Goal: Transaction & Acquisition: Book appointment/travel/reservation

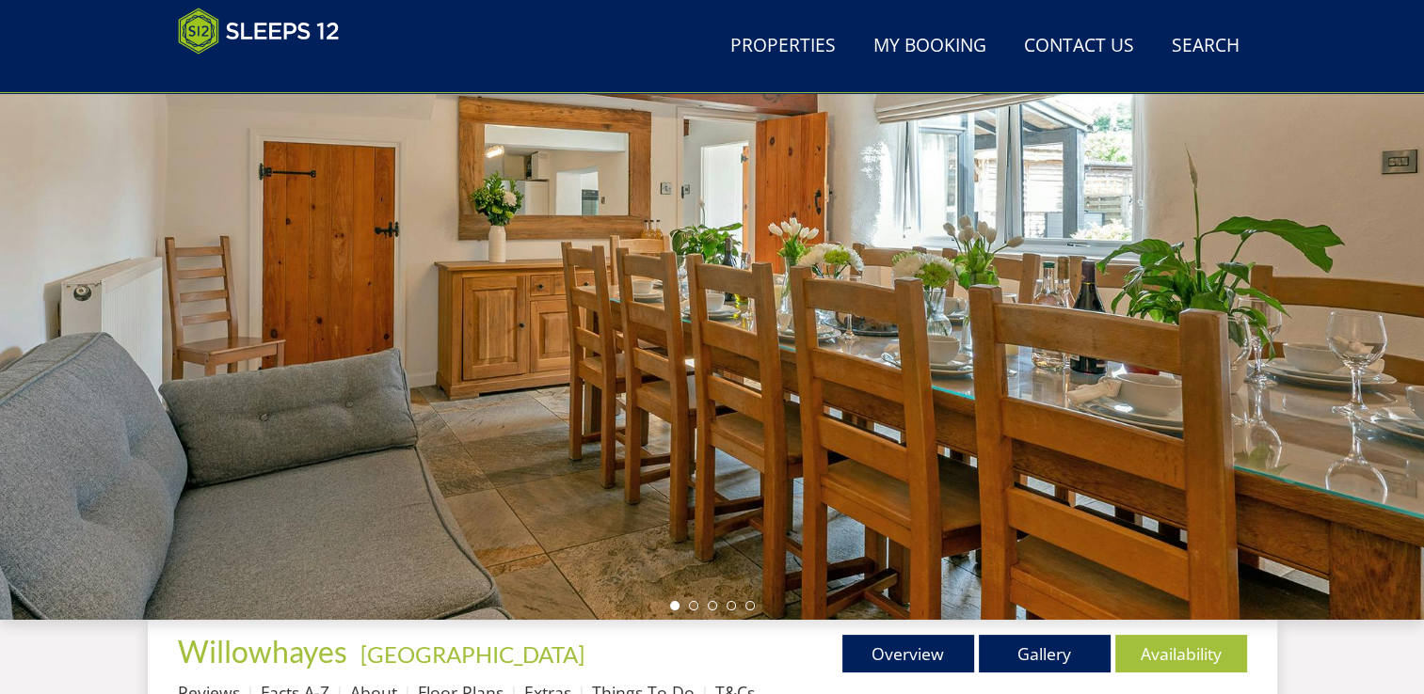
scroll to position [306, 0]
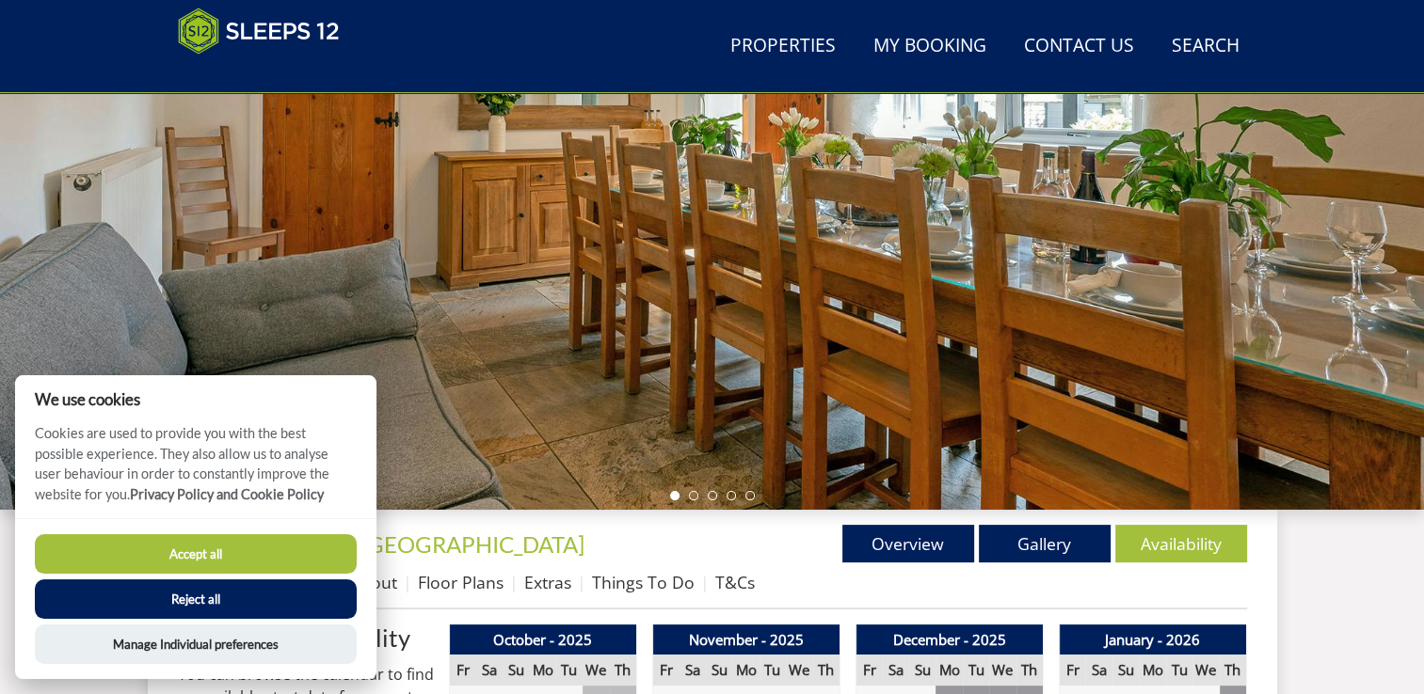
click at [275, 566] on button "Accept all" at bounding box center [196, 554] width 322 height 40
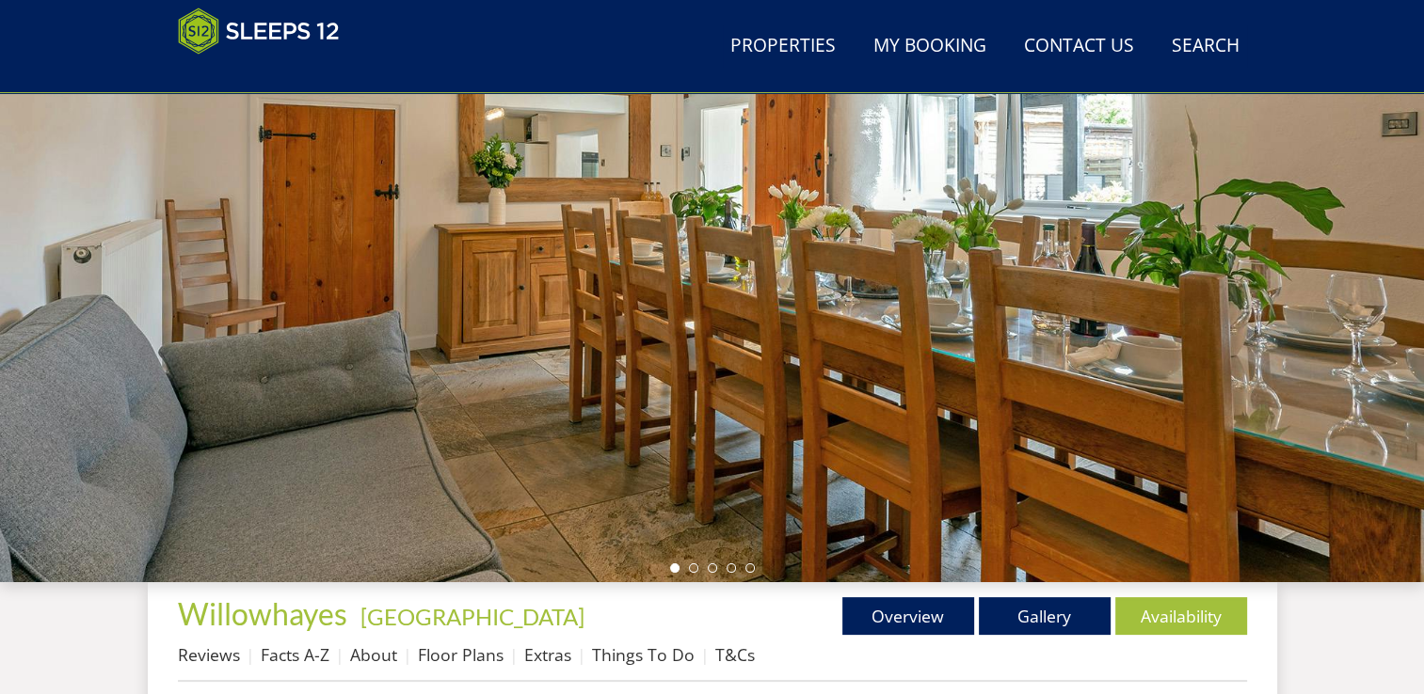
scroll to position [266, 0]
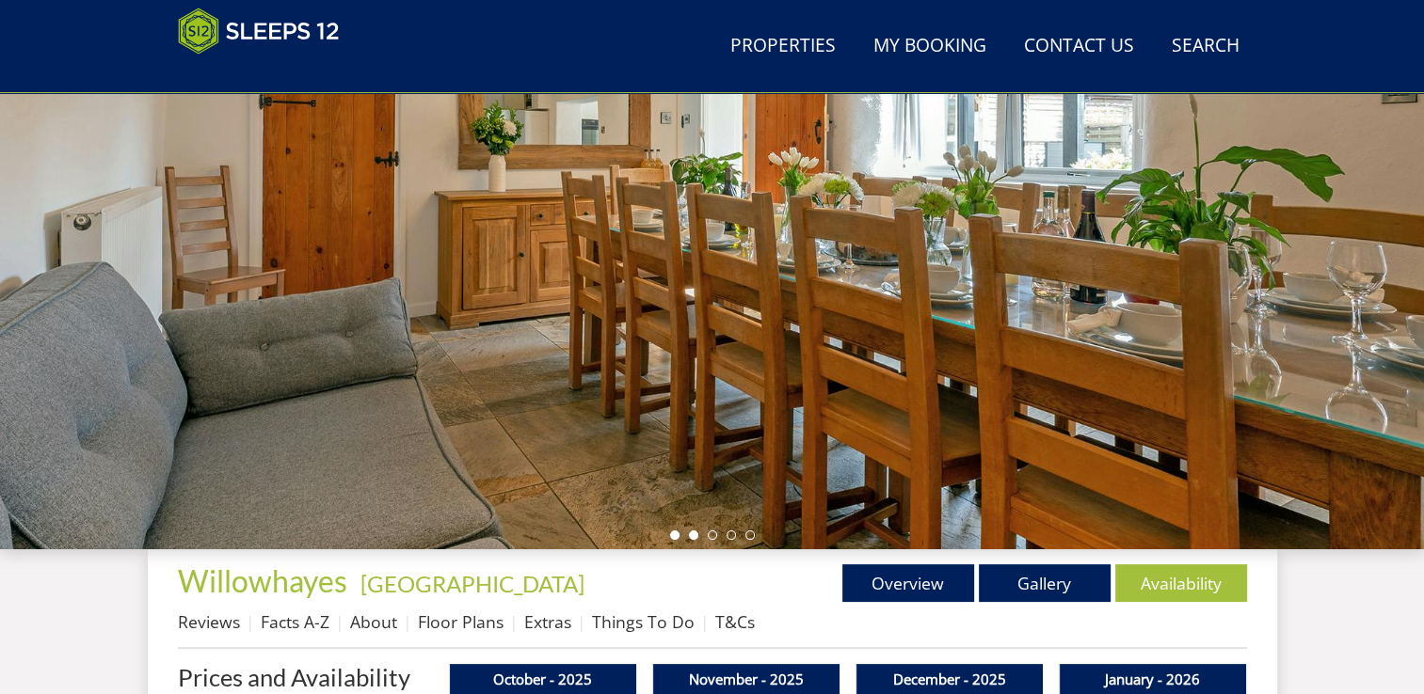
click at [693, 534] on li at bounding box center [693, 535] width 9 height 9
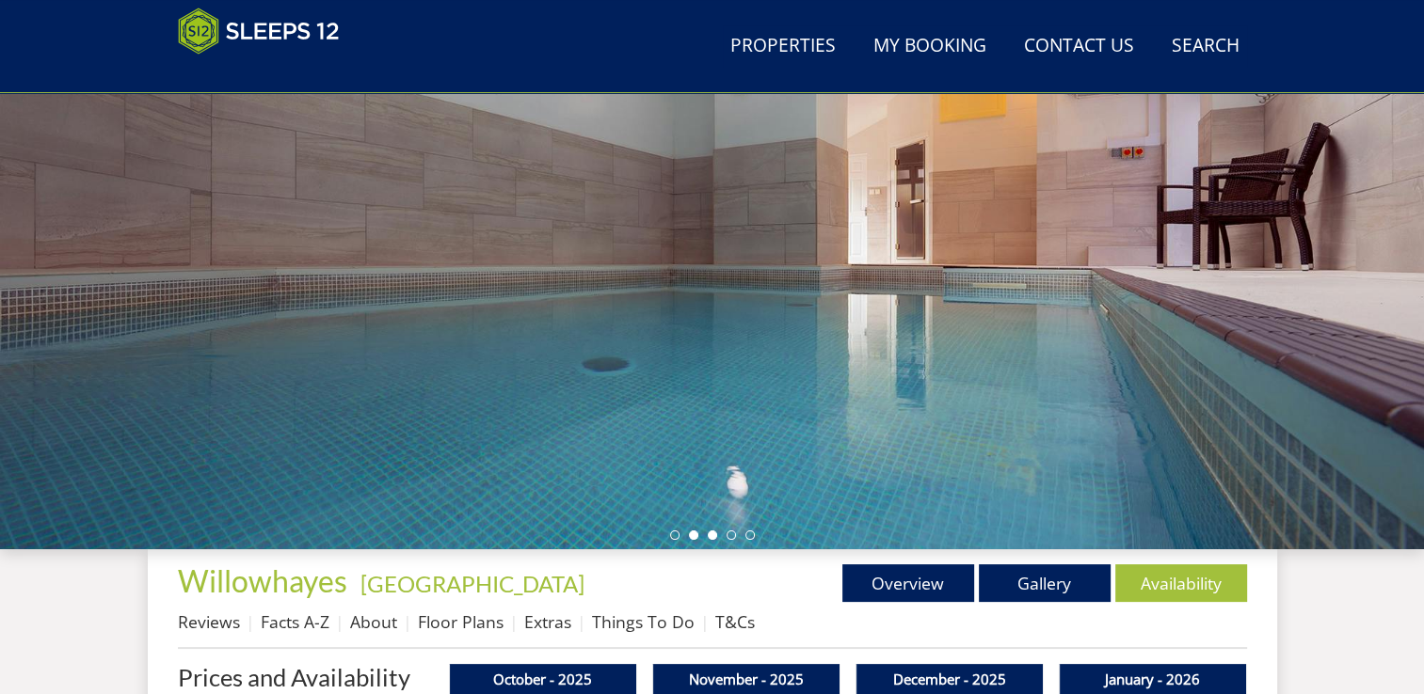
click at [712, 536] on li at bounding box center [712, 535] width 9 height 9
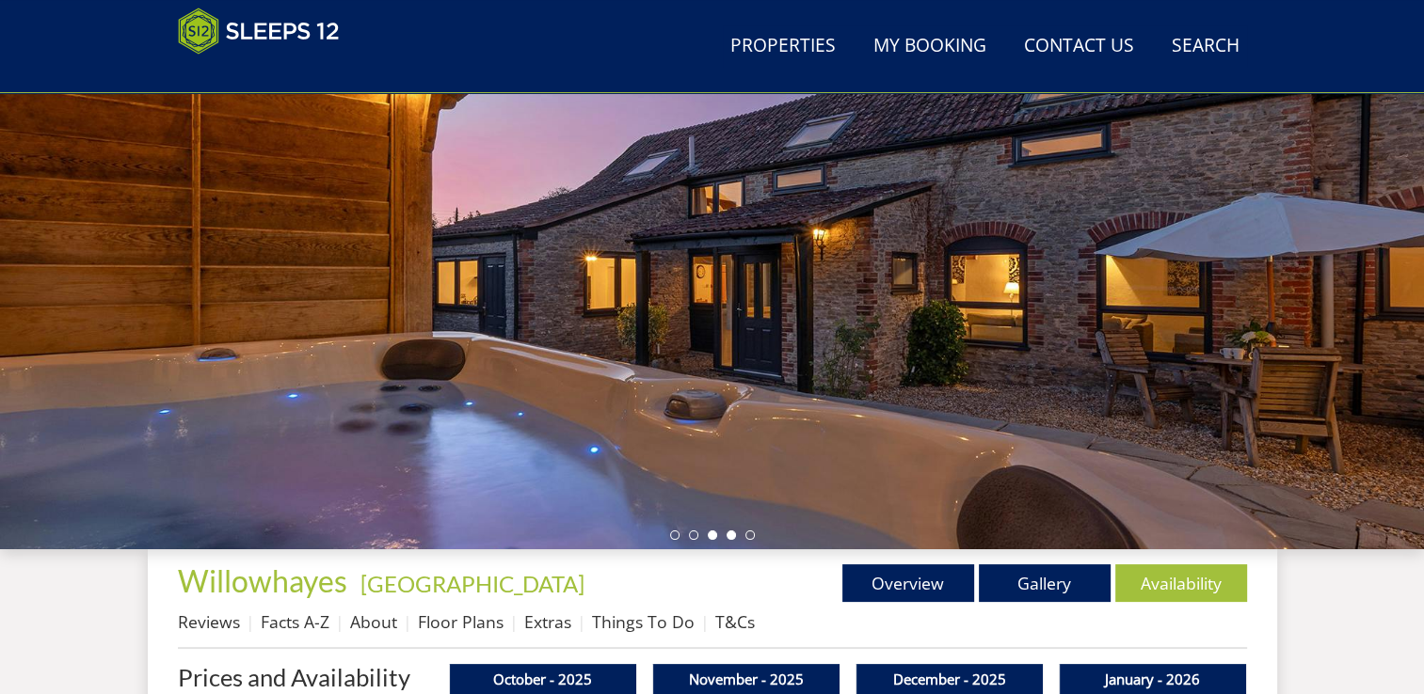
click at [730, 537] on li at bounding box center [730, 535] width 9 height 9
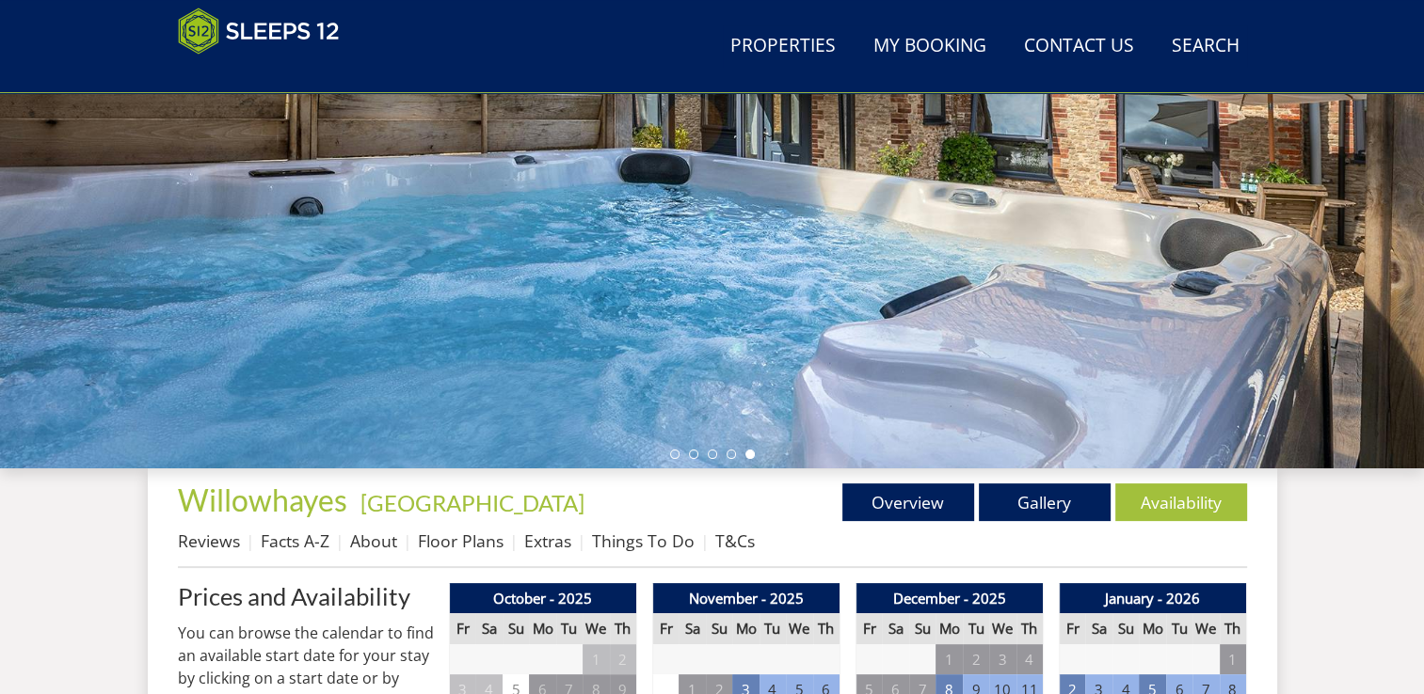
scroll to position [454, 0]
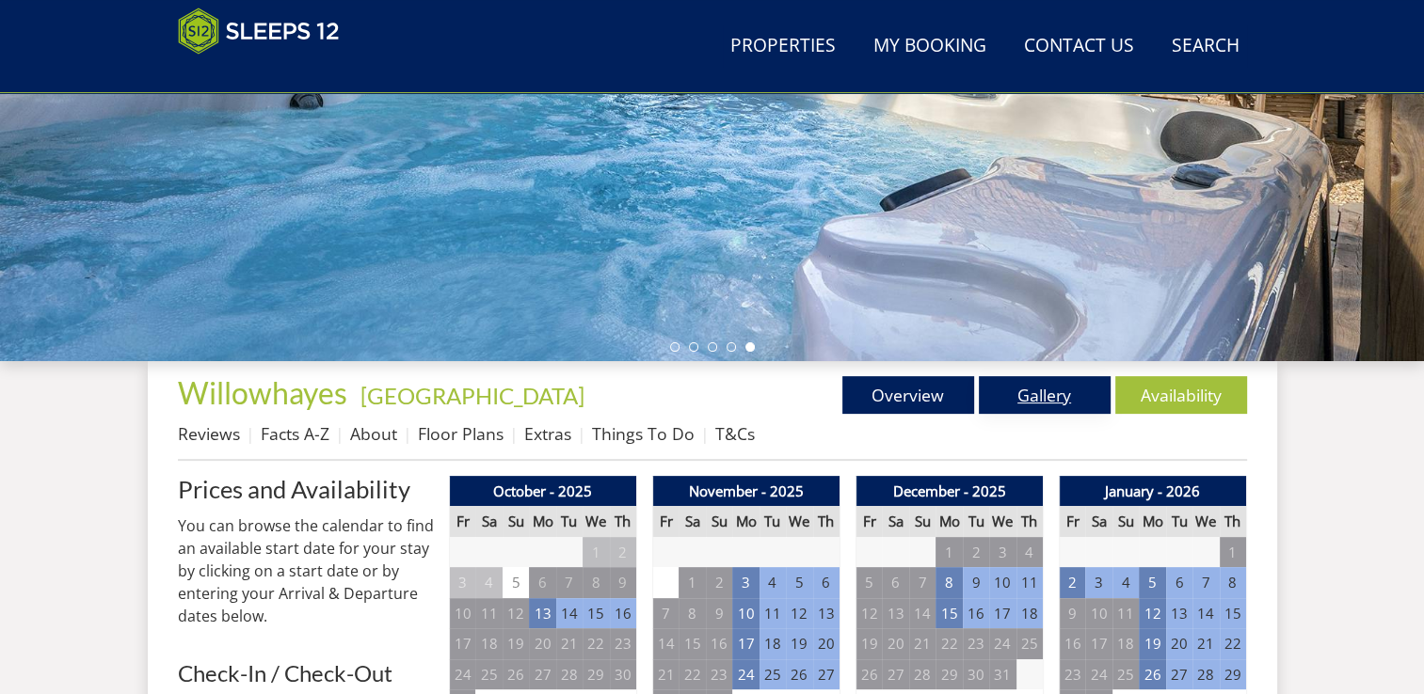
click at [1065, 406] on link "Gallery" at bounding box center [1045, 395] width 132 height 38
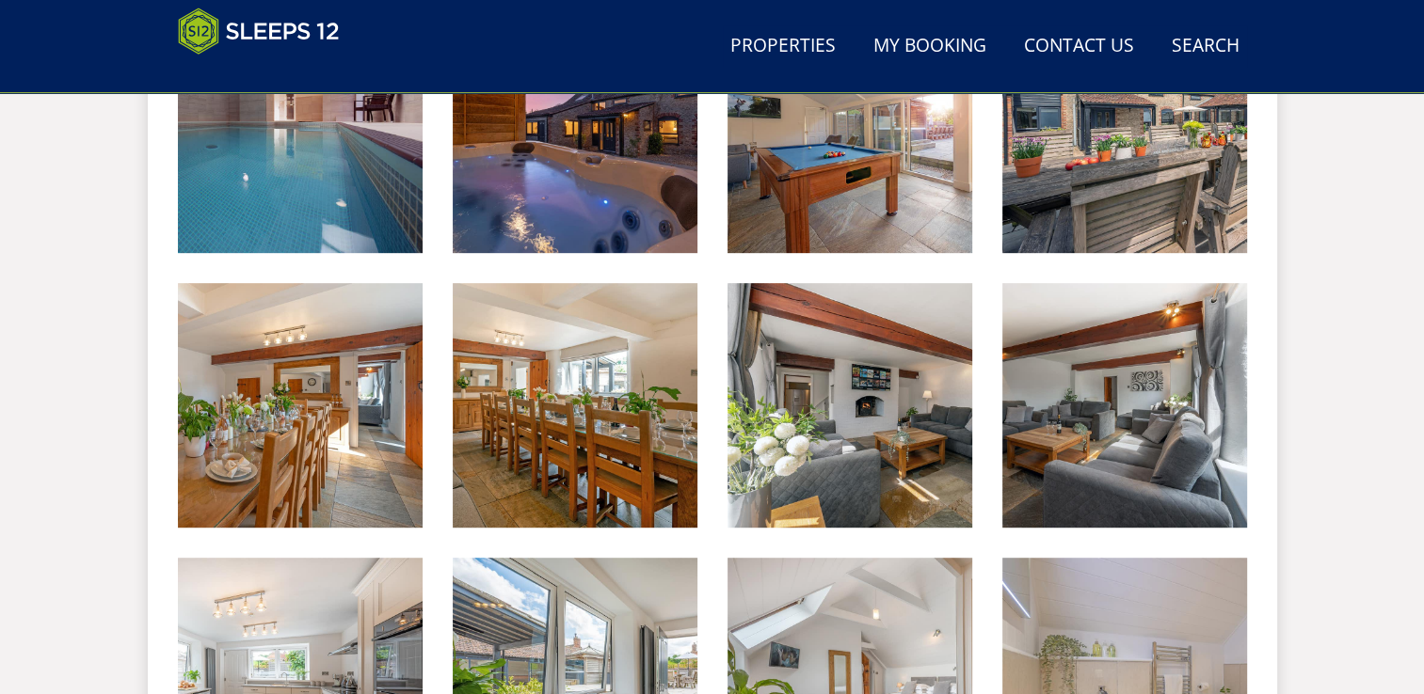
scroll to position [926, 0]
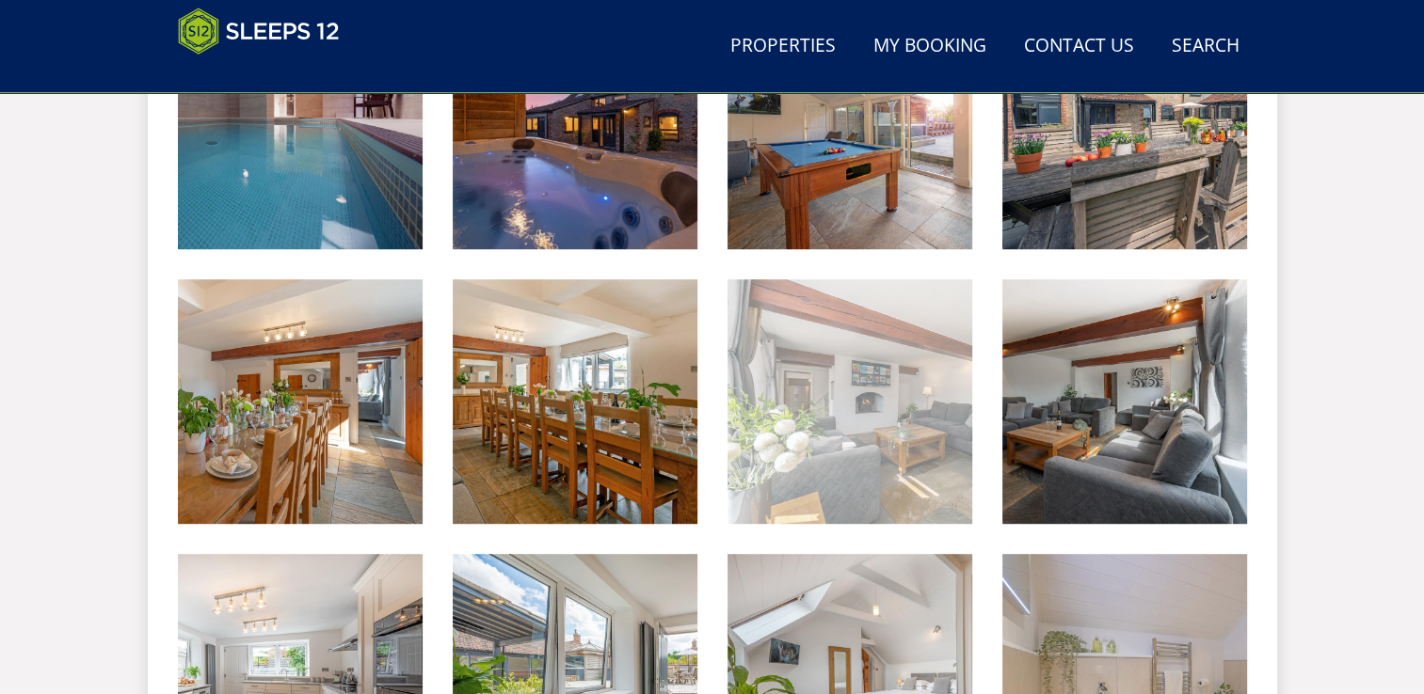
click at [909, 462] on img at bounding box center [849, 401] width 245 height 245
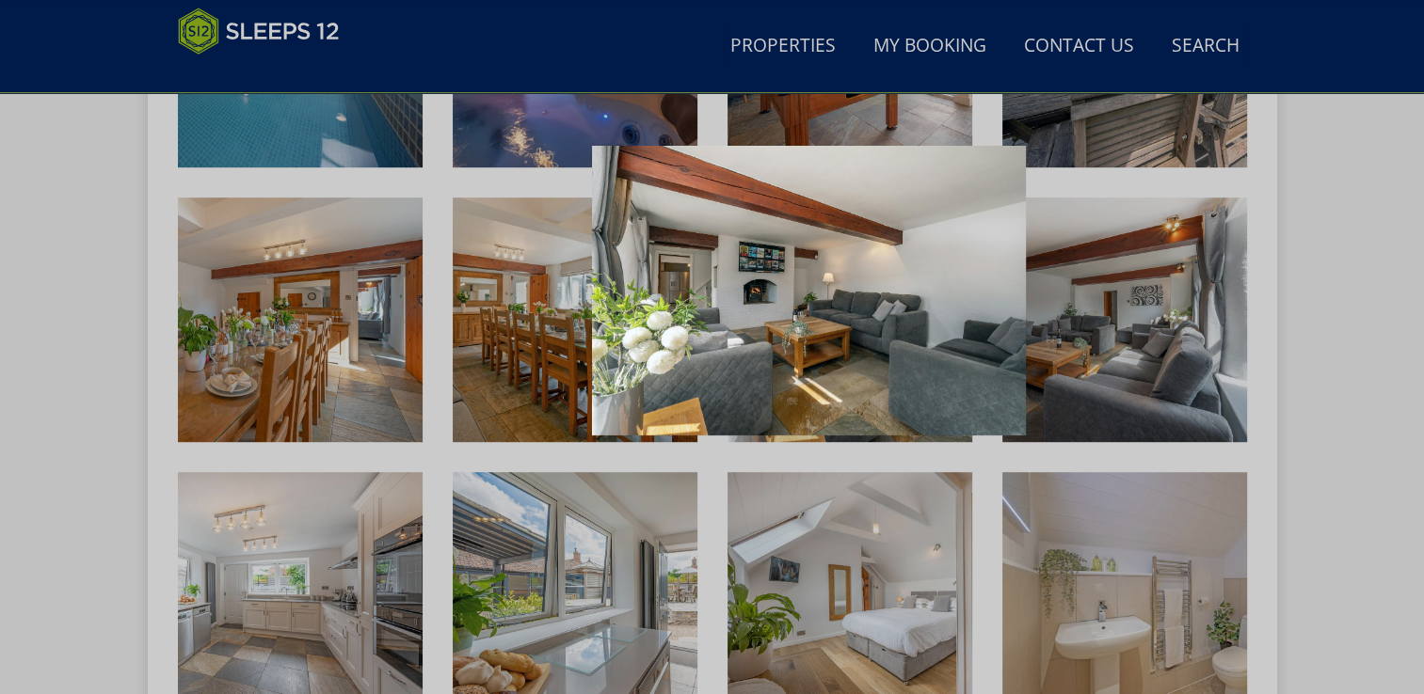
scroll to position [1020, 0]
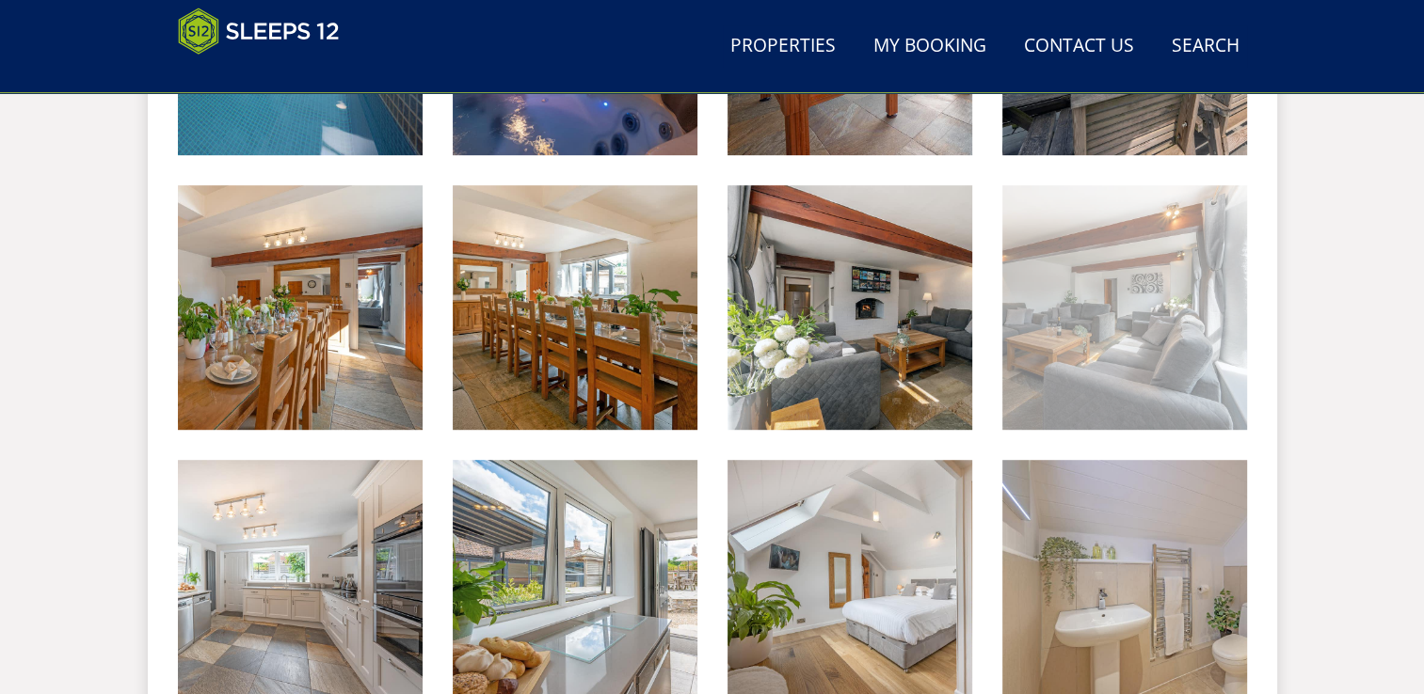
click at [1044, 393] on img at bounding box center [1124, 307] width 245 height 245
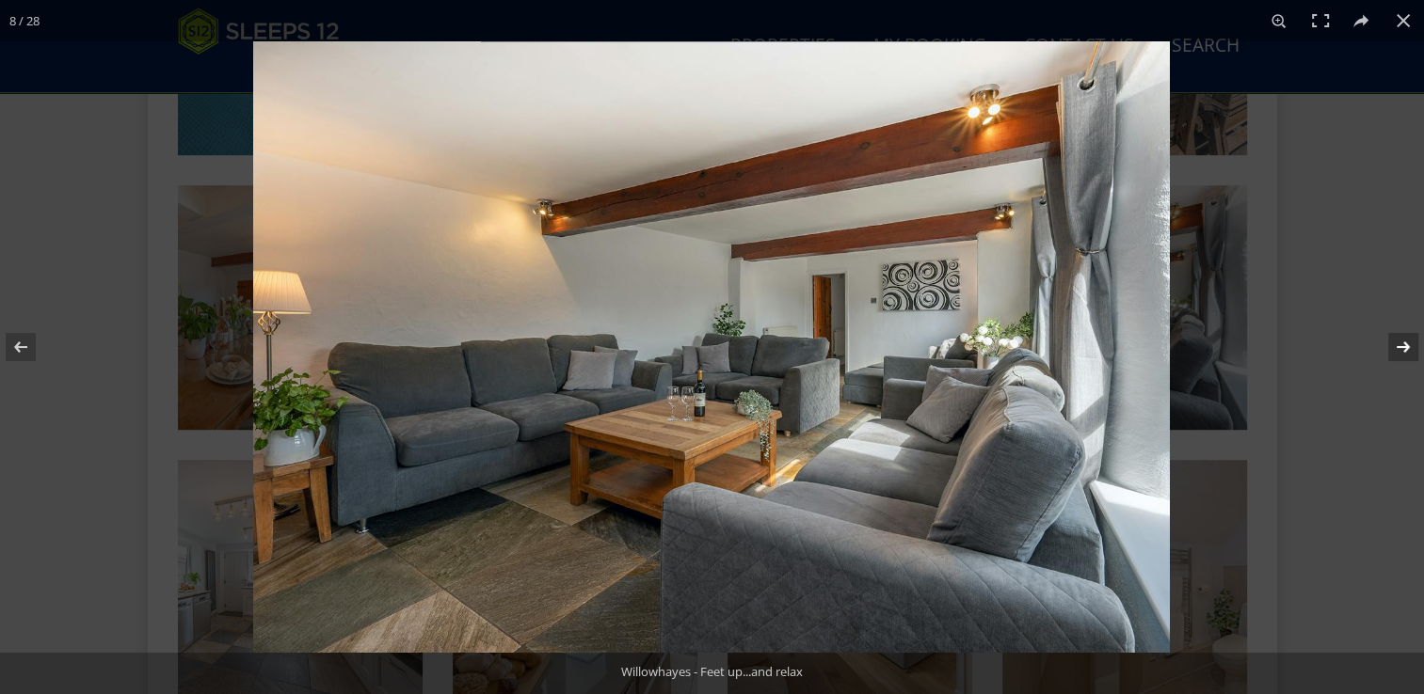
click at [1395, 348] on button at bounding box center [1391, 347] width 66 height 94
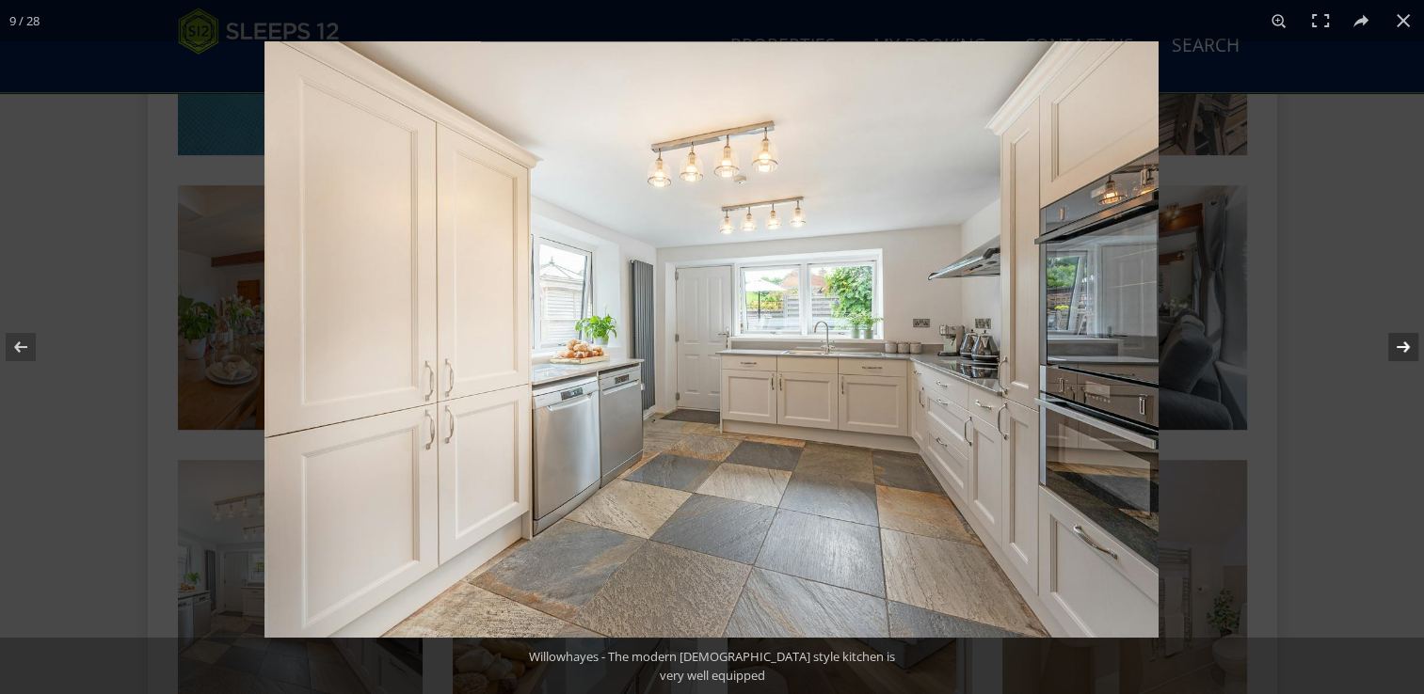
click at [1395, 348] on button at bounding box center [1391, 347] width 66 height 94
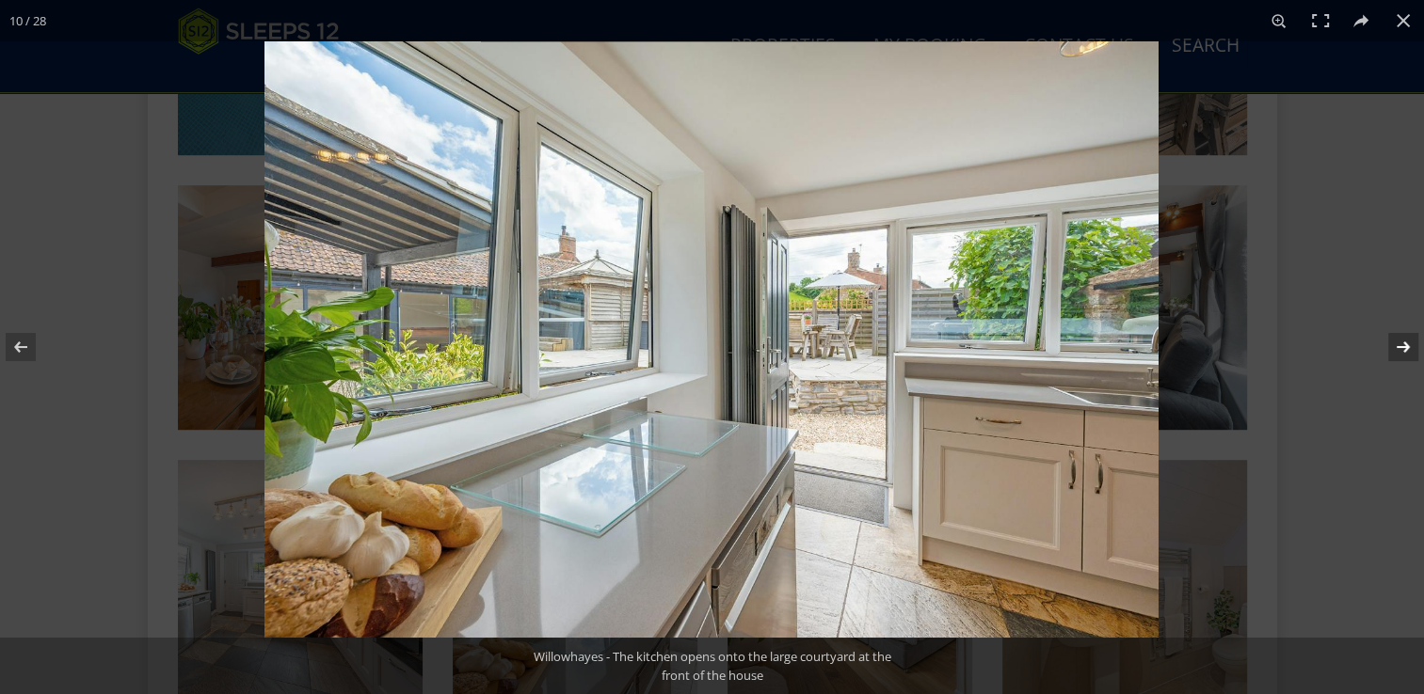
click at [1404, 351] on button at bounding box center [1391, 347] width 66 height 94
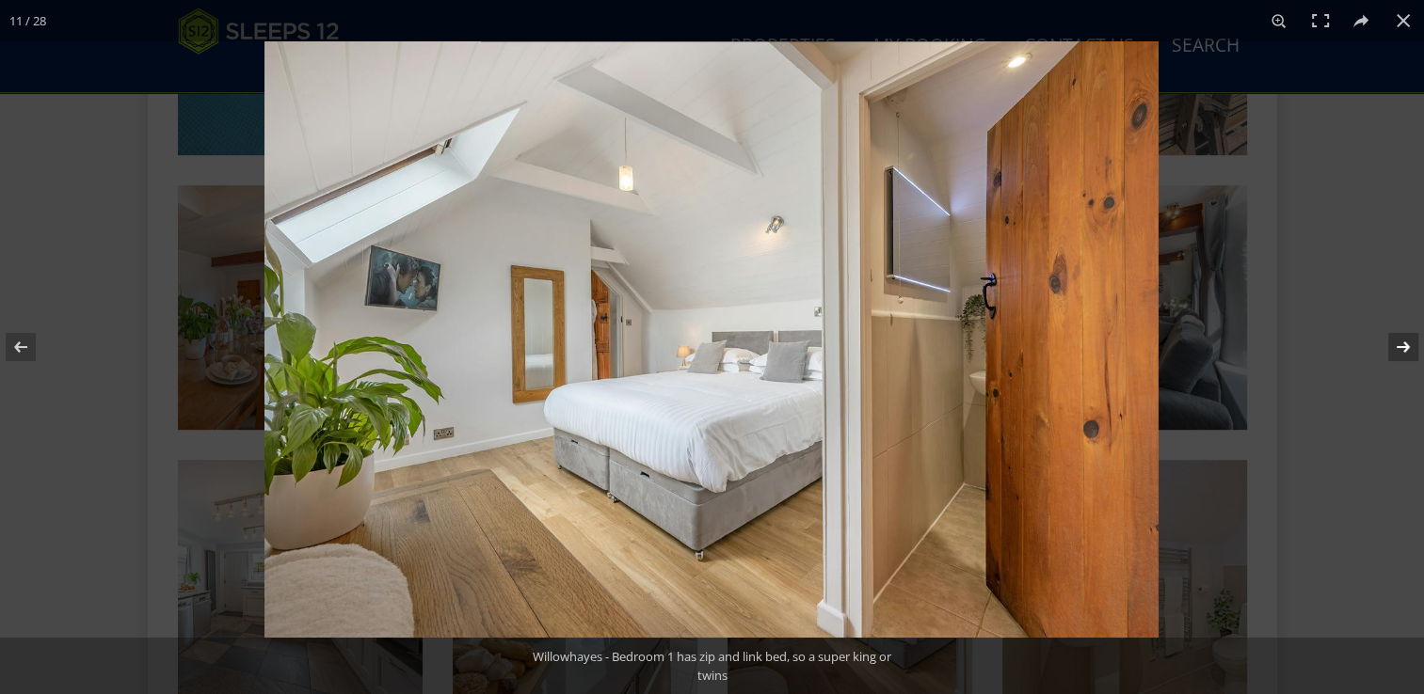
click at [1403, 343] on button at bounding box center [1391, 347] width 66 height 94
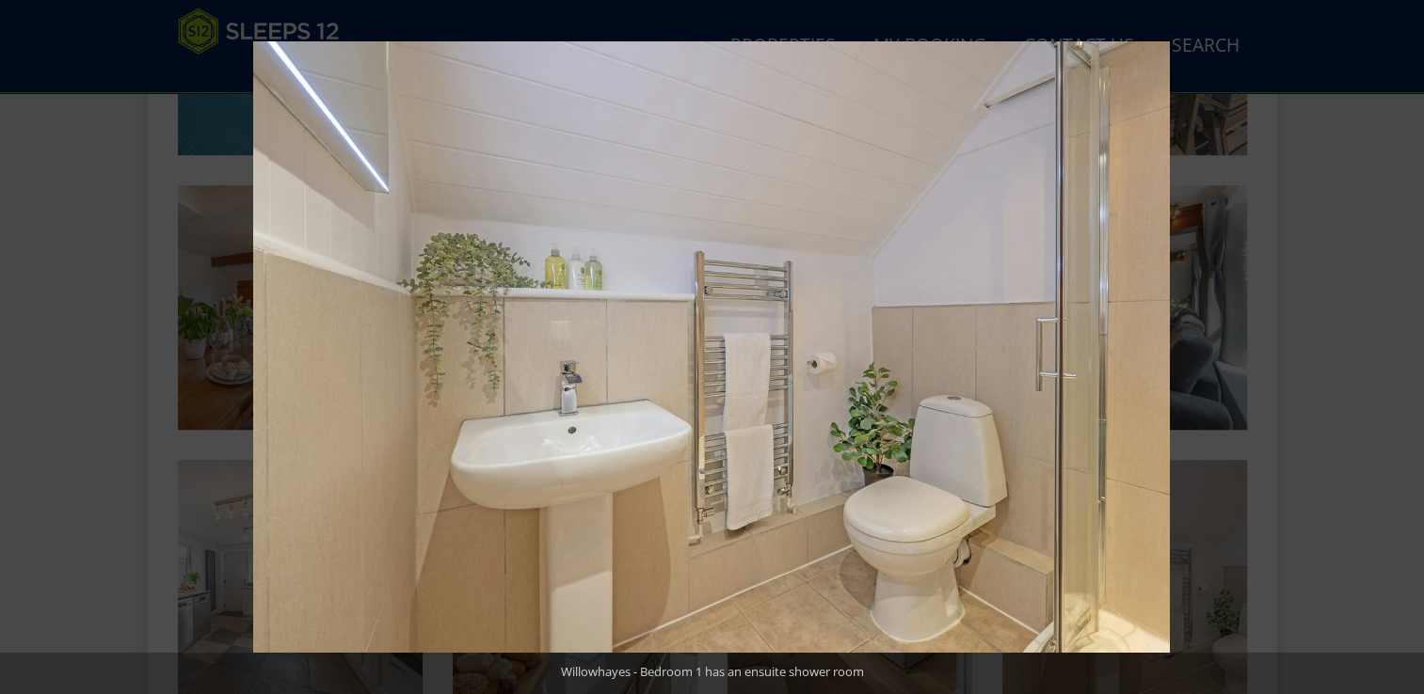
click at [1402, 343] on button at bounding box center [1391, 347] width 66 height 94
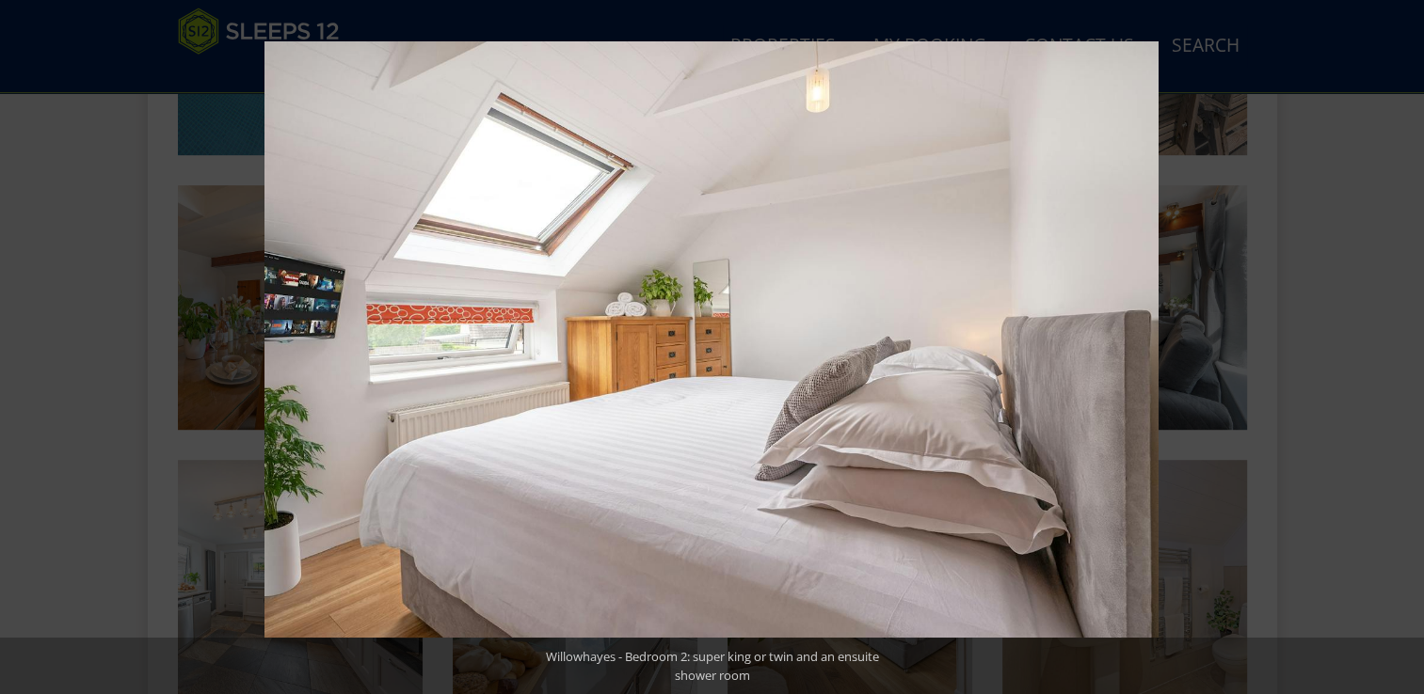
click at [1402, 343] on button at bounding box center [1391, 347] width 66 height 94
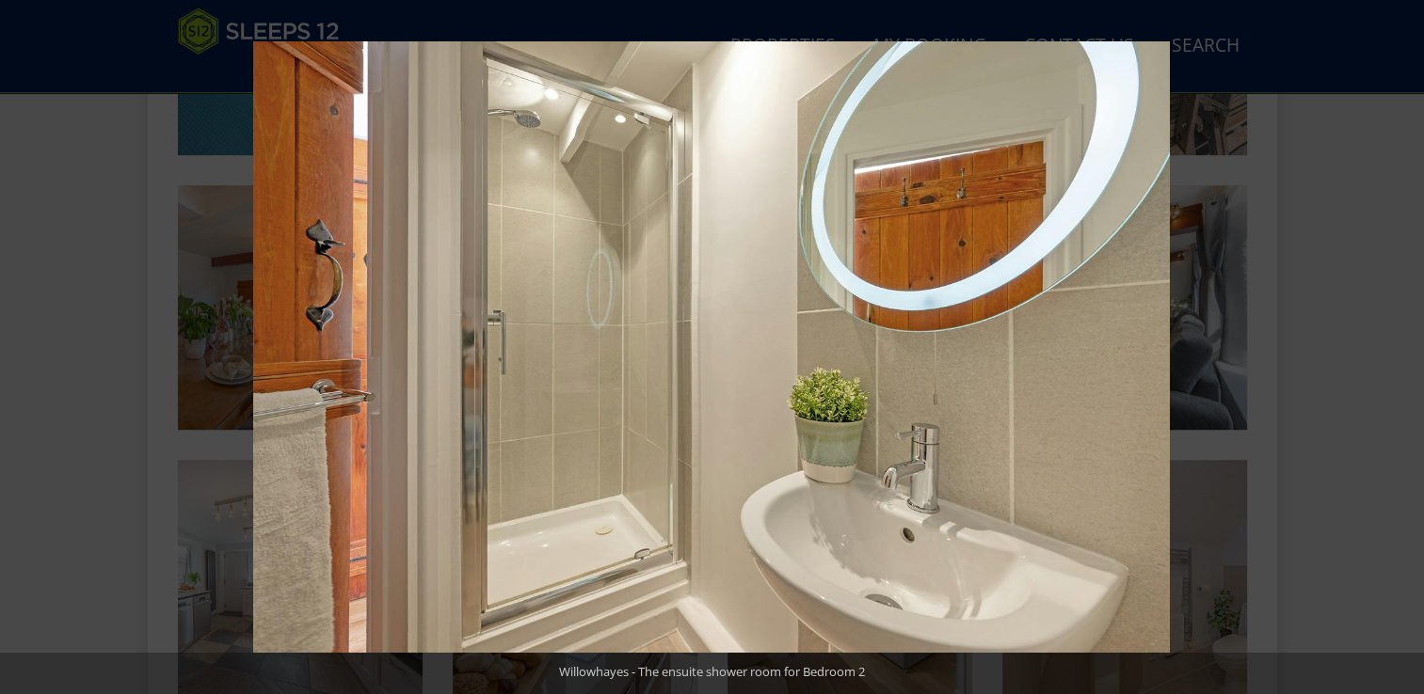
click at [1402, 343] on button at bounding box center [1391, 347] width 66 height 94
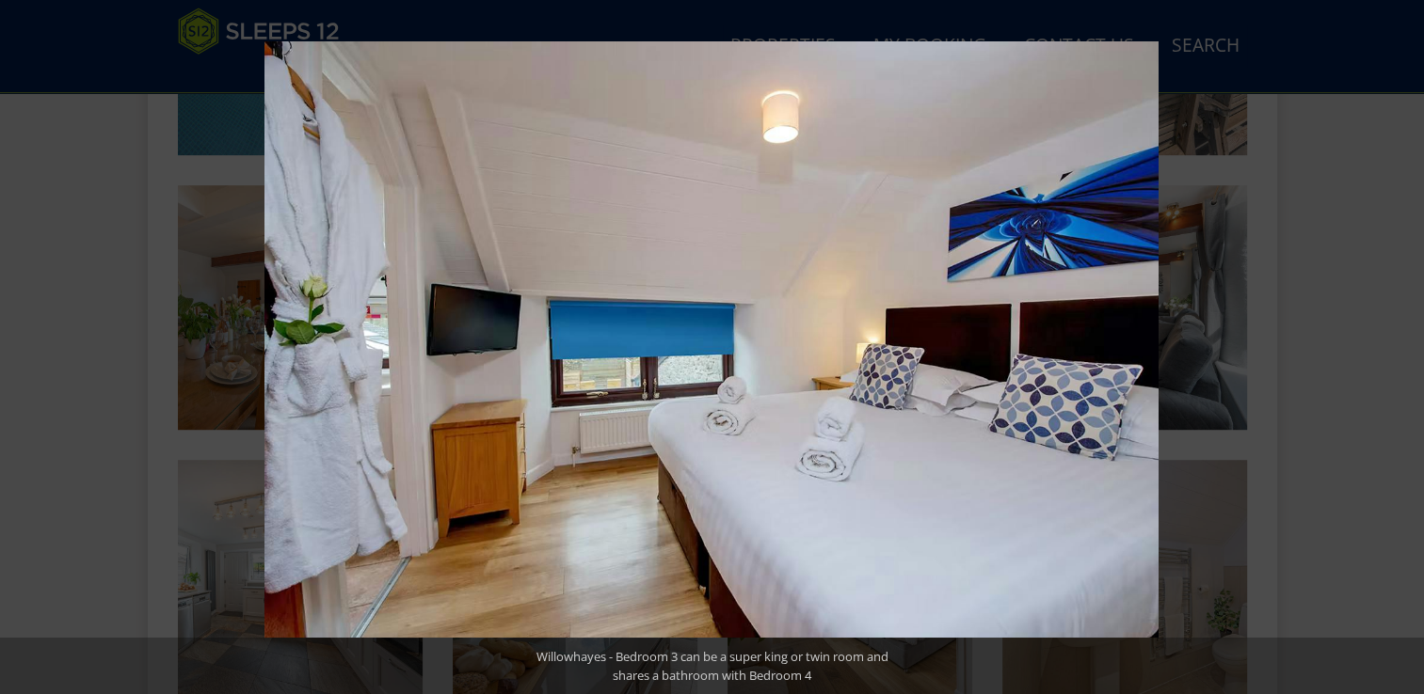
click at [1402, 343] on button at bounding box center [1391, 347] width 66 height 94
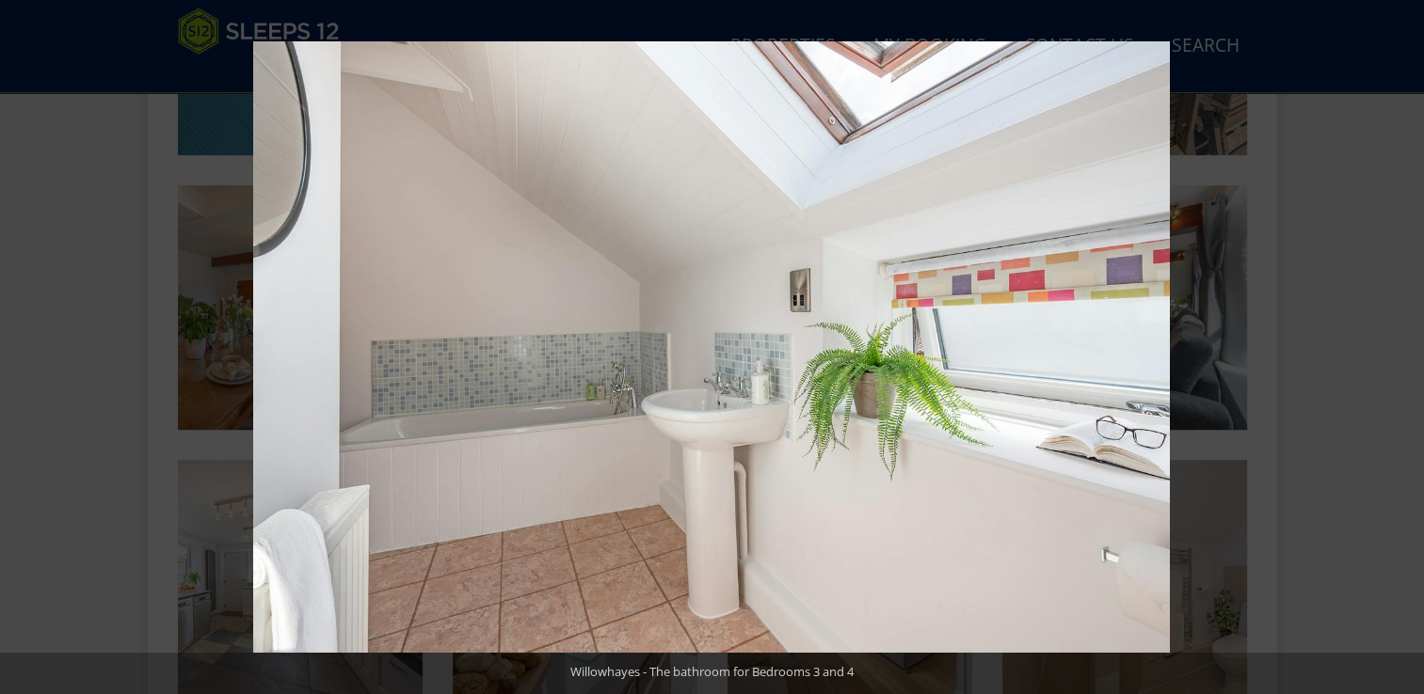
click at [1402, 343] on button at bounding box center [1391, 347] width 66 height 94
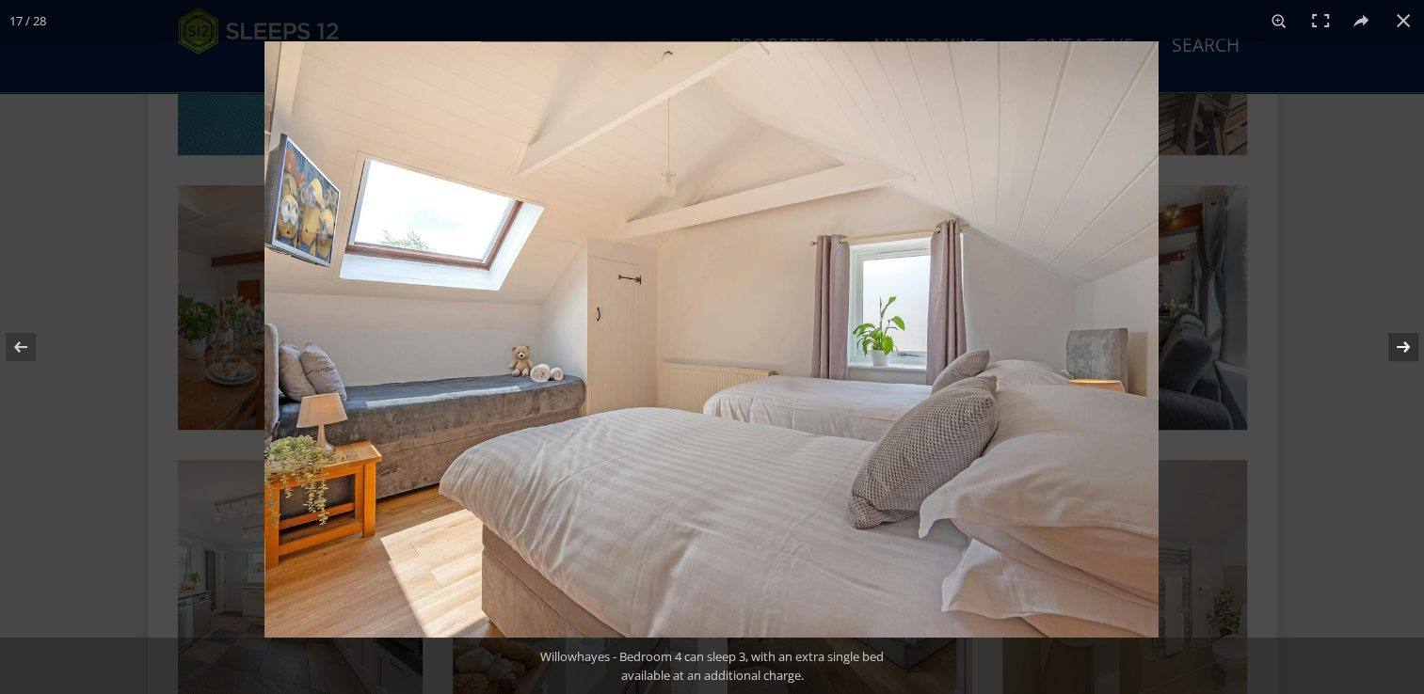
click at [1401, 343] on button at bounding box center [1391, 347] width 66 height 94
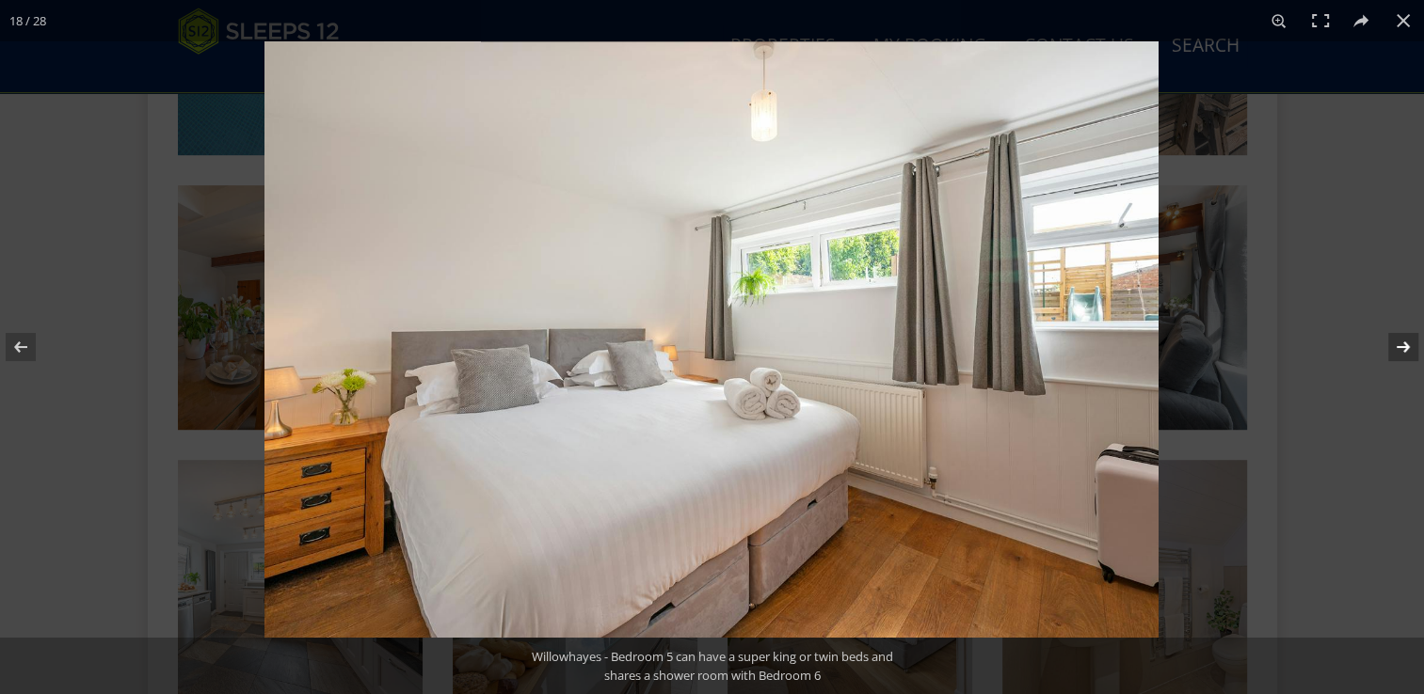
click at [1408, 349] on button at bounding box center [1391, 347] width 66 height 94
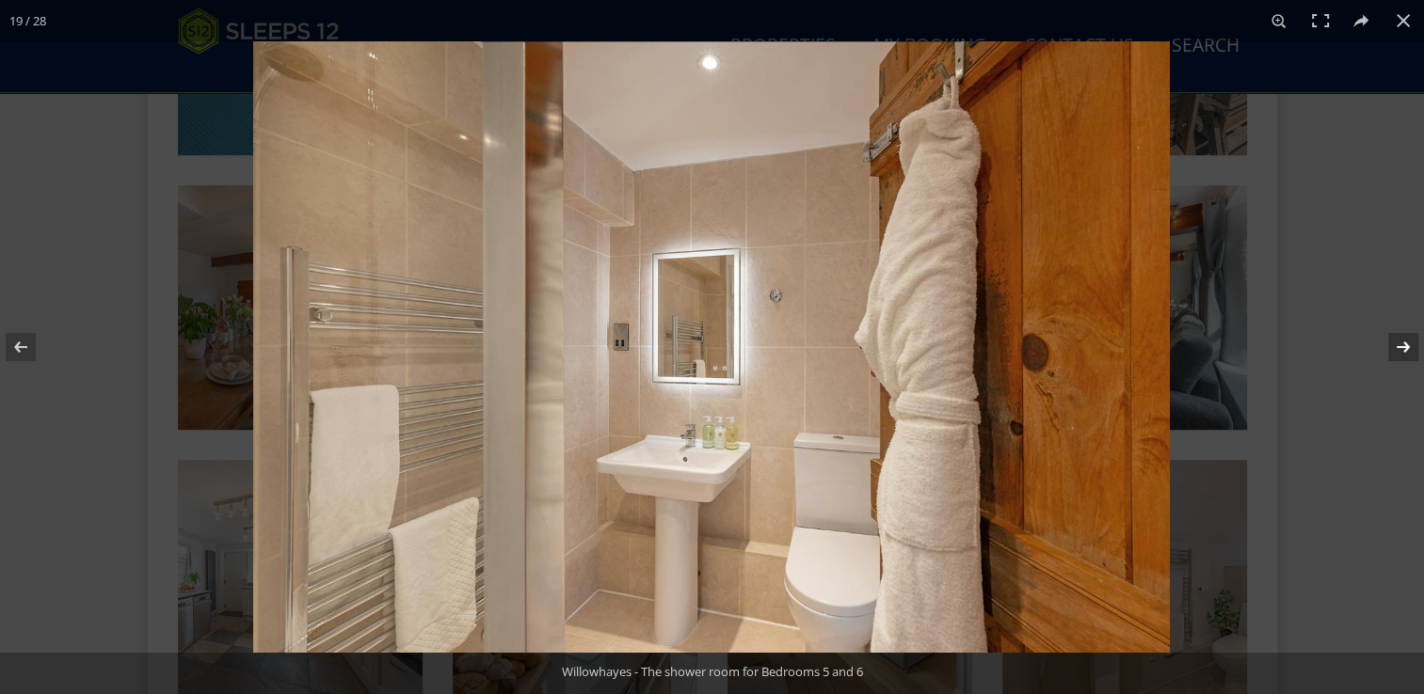
click at [1407, 343] on button at bounding box center [1391, 347] width 66 height 94
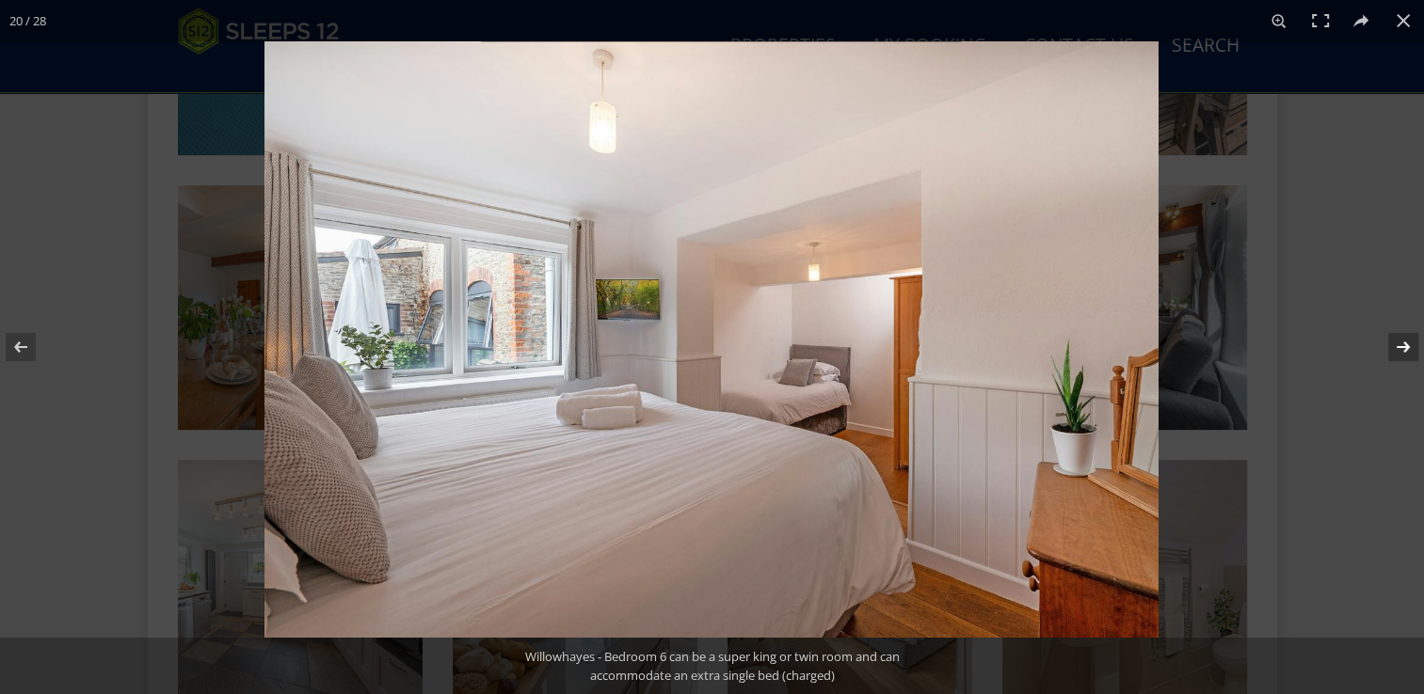
click at [1400, 347] on button at bounding box center [1391, 347] width 66 height 94
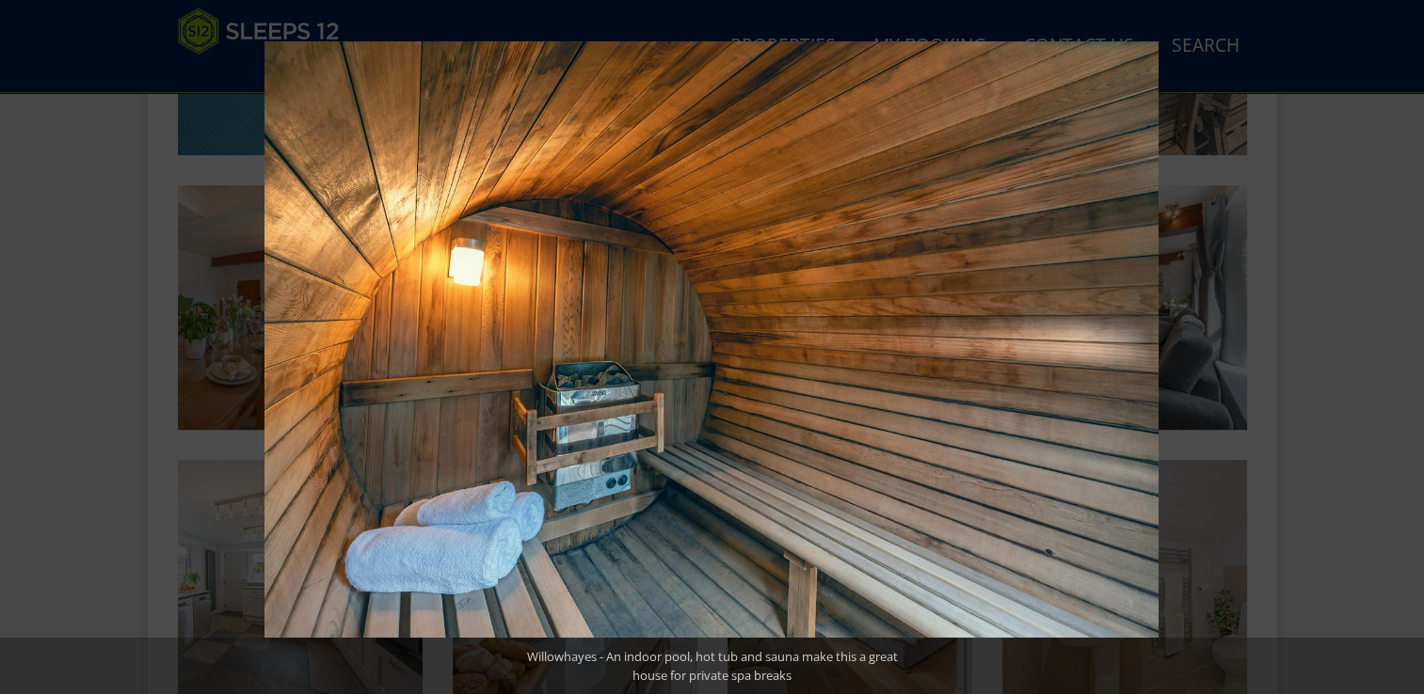
click at [1397, 350] on button at bounding box center [1391, 347] width 66 height 94
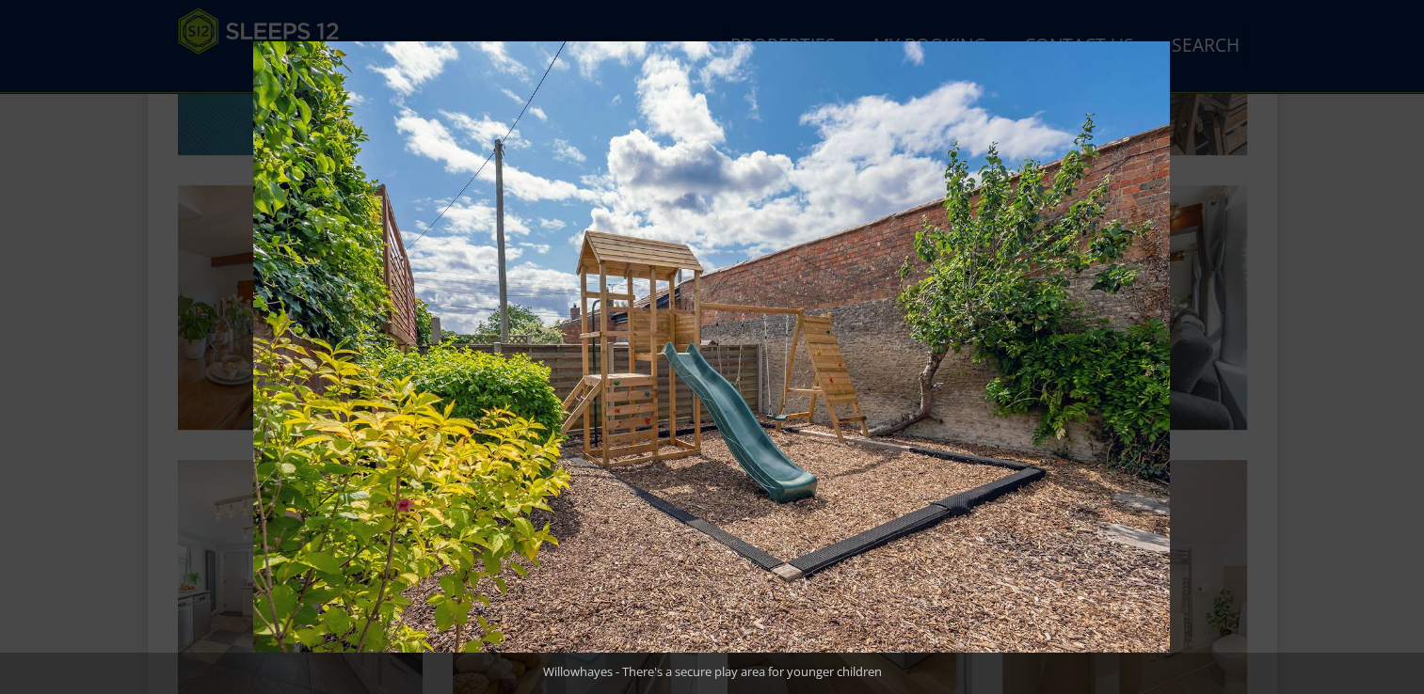
click at [1397, 350] on button at bounding box center [1391, 347] width 66 height 94
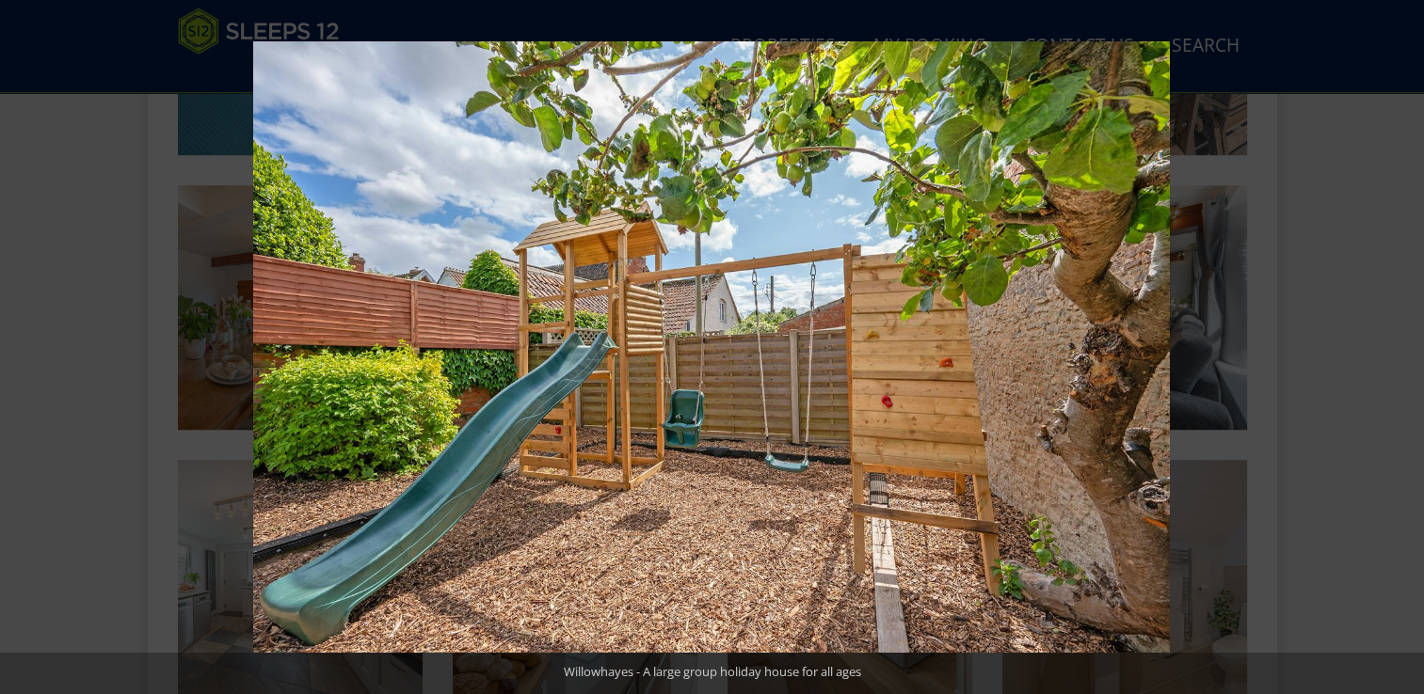
click at [1397, 350] on button at bounding box center [1391, 347] width 66 height 94
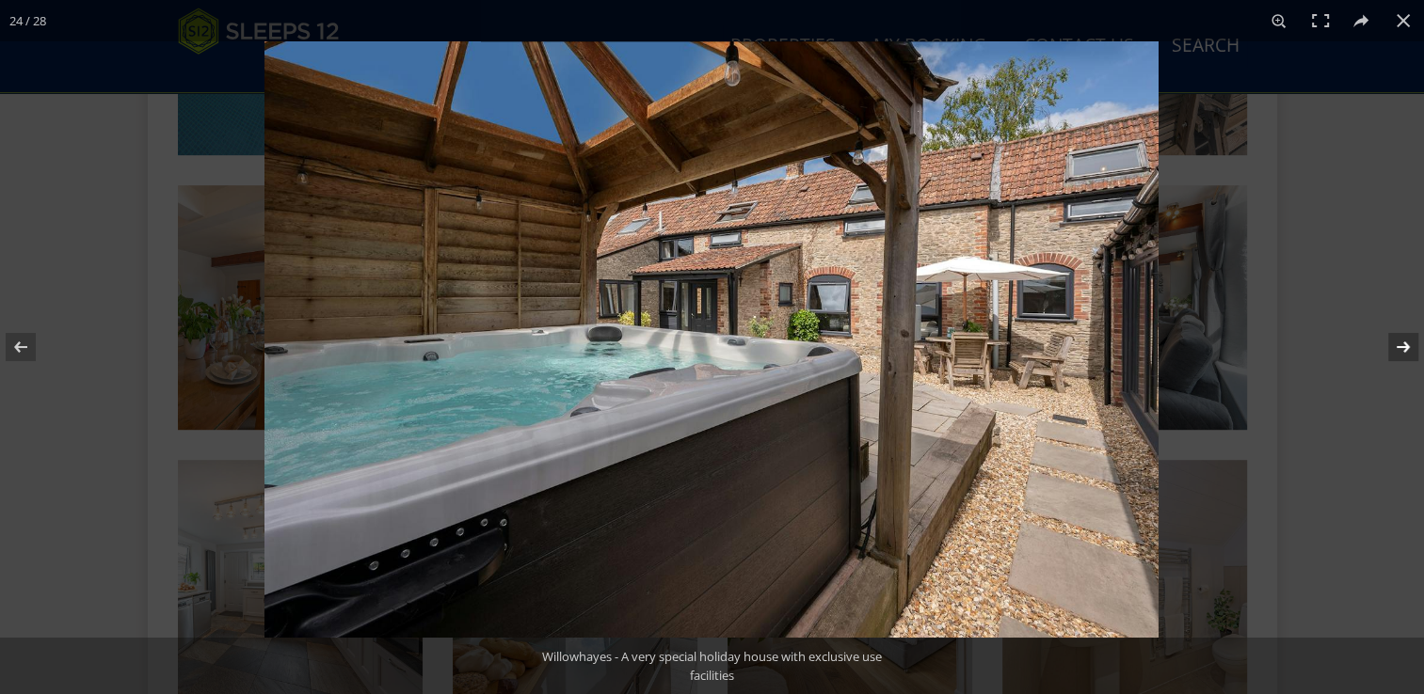
click at [1408, 350] on button at bounding box center [1391, 347] width 66 height 94
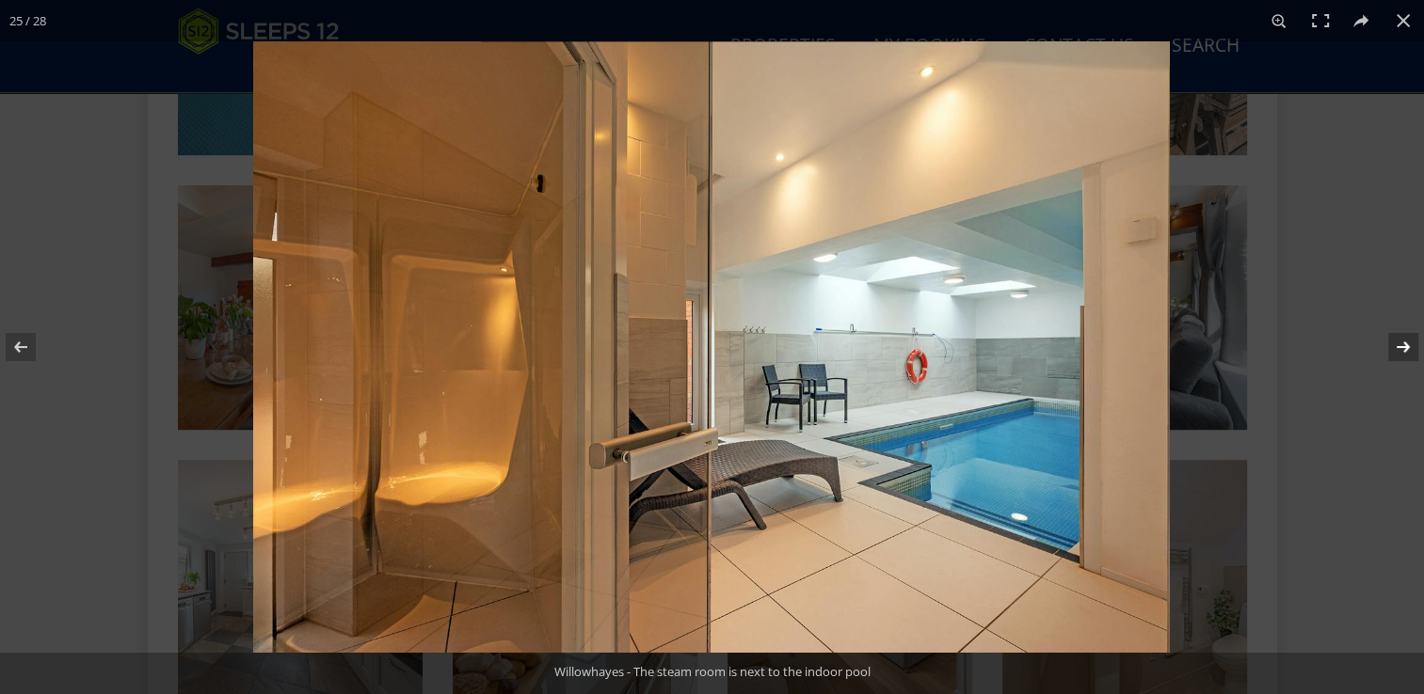
click at [1408, 350] on button at bounding box center [1391, 347] width 66 height 94
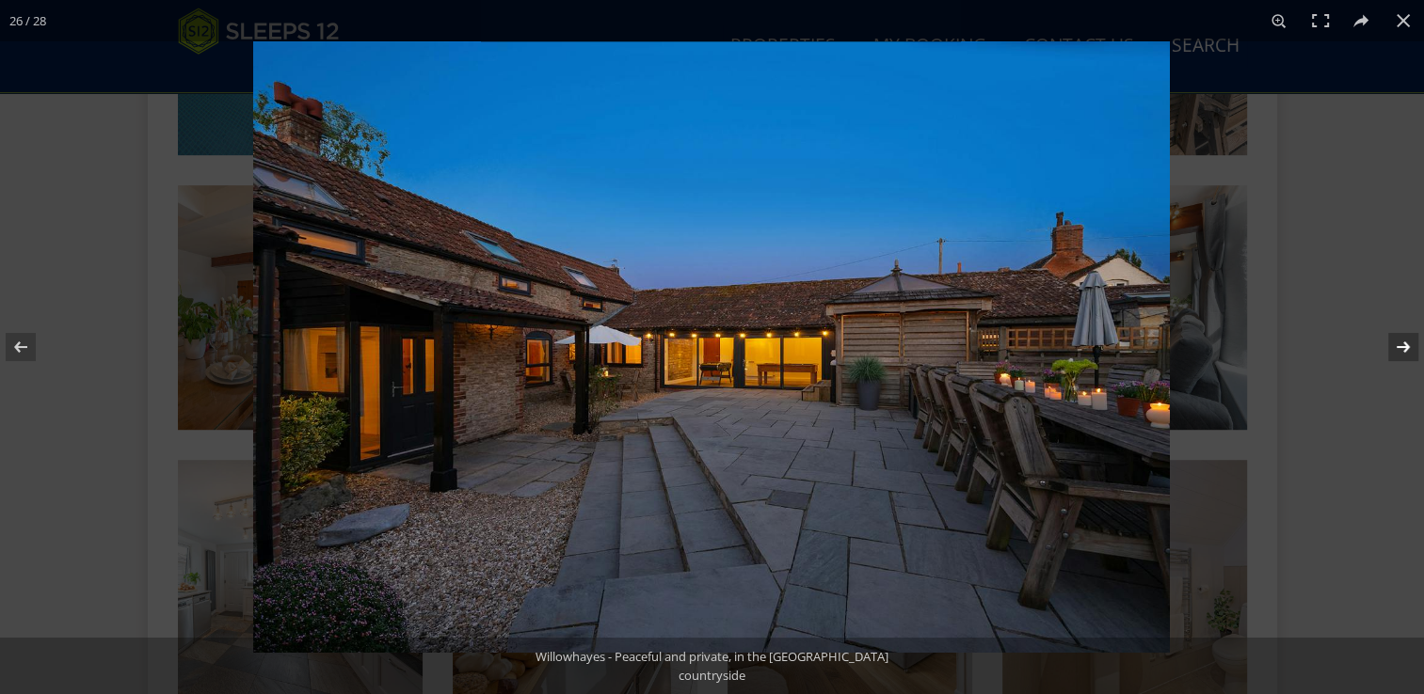
click at [1400, 347] on button at bounding box center [1391, 347] width 66 height 94
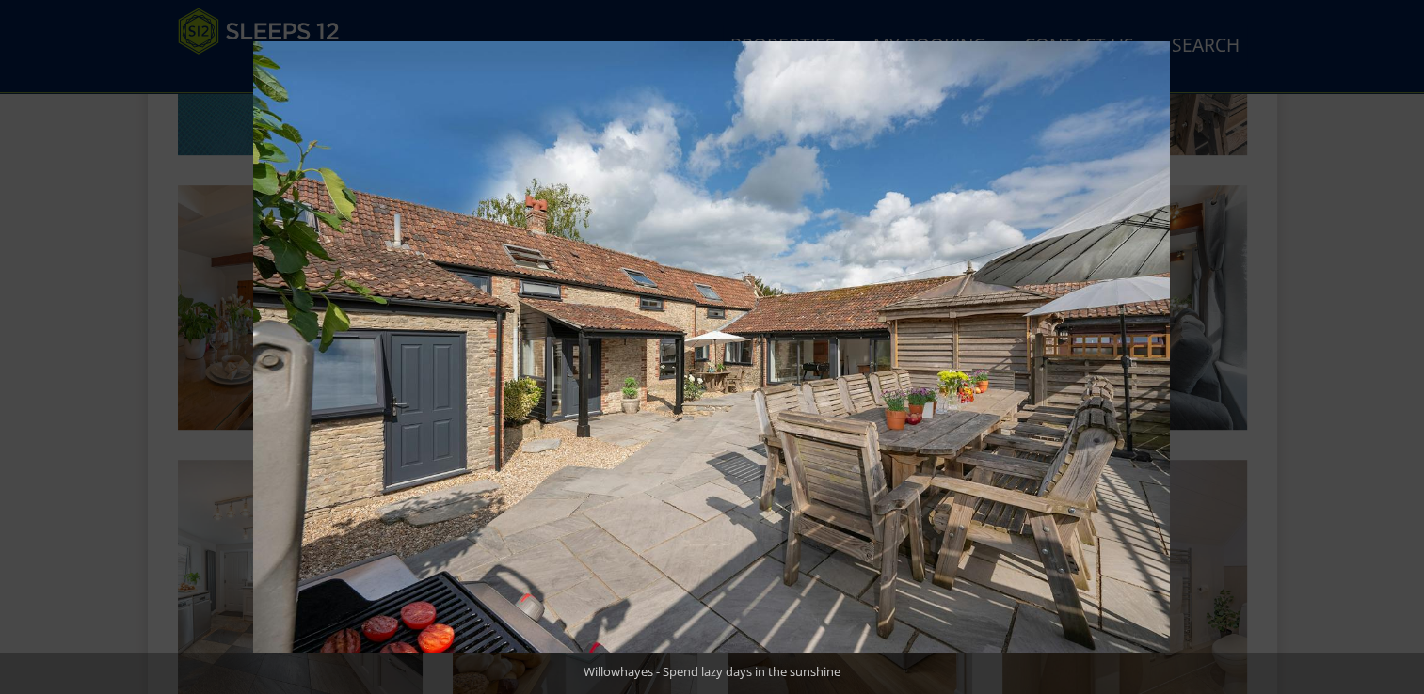
click at [1400, 346] on button at bounding box center [1391, 347] width 66 height 94
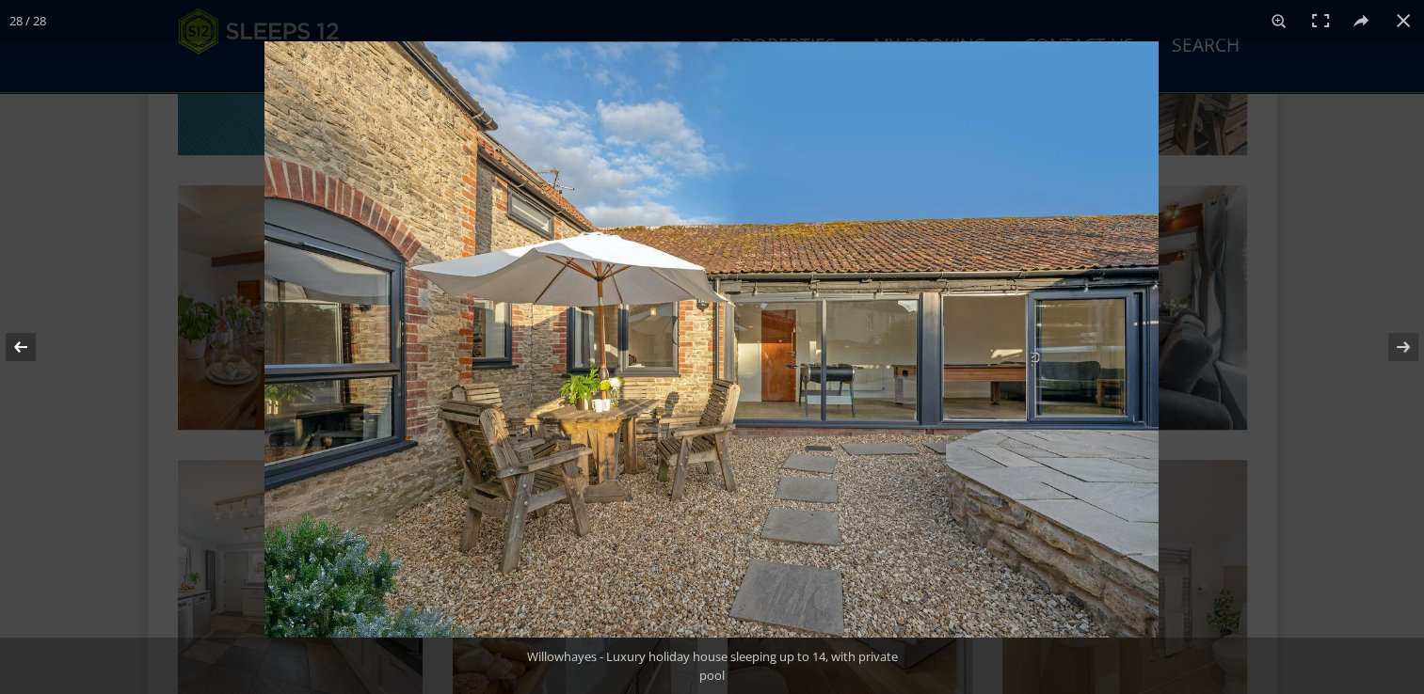
click at [12, 344] on button at bounding box center [33, 347] width 66 height 94
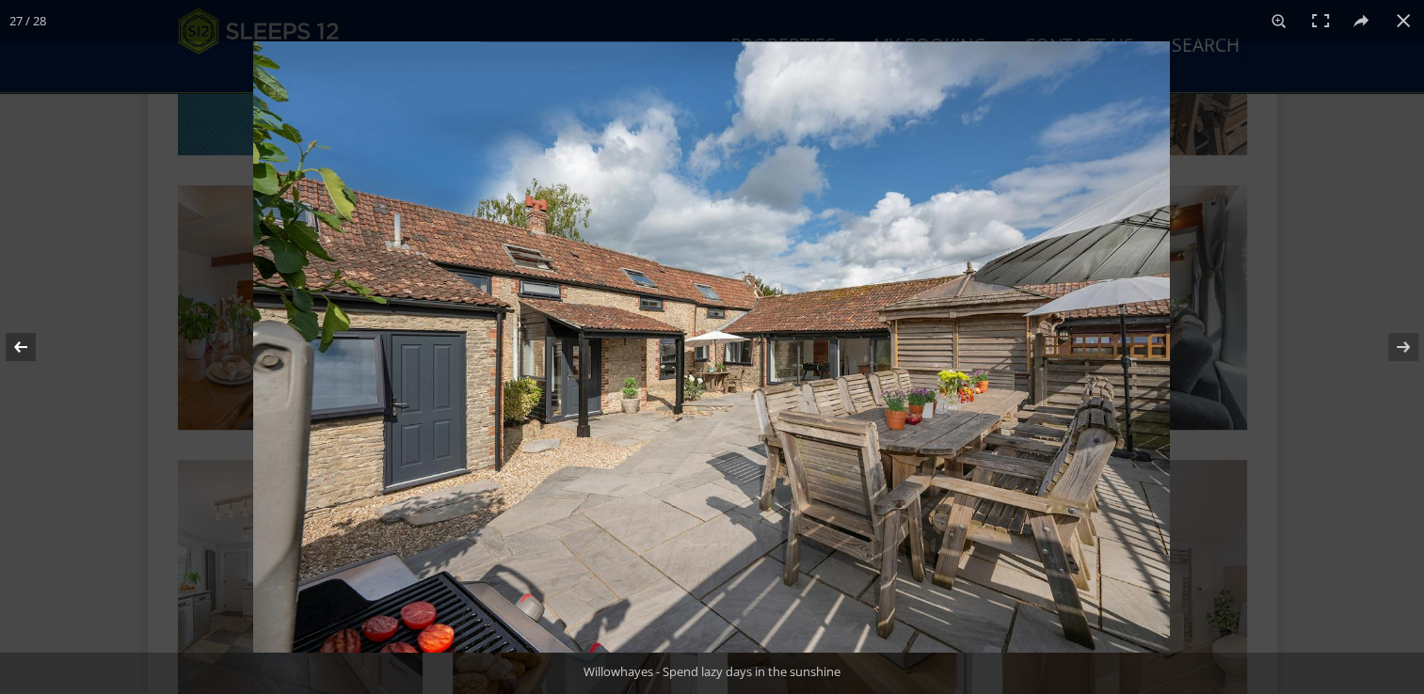
click at [12, 344] on button at bounding box center [33, 347] width 66 height 94
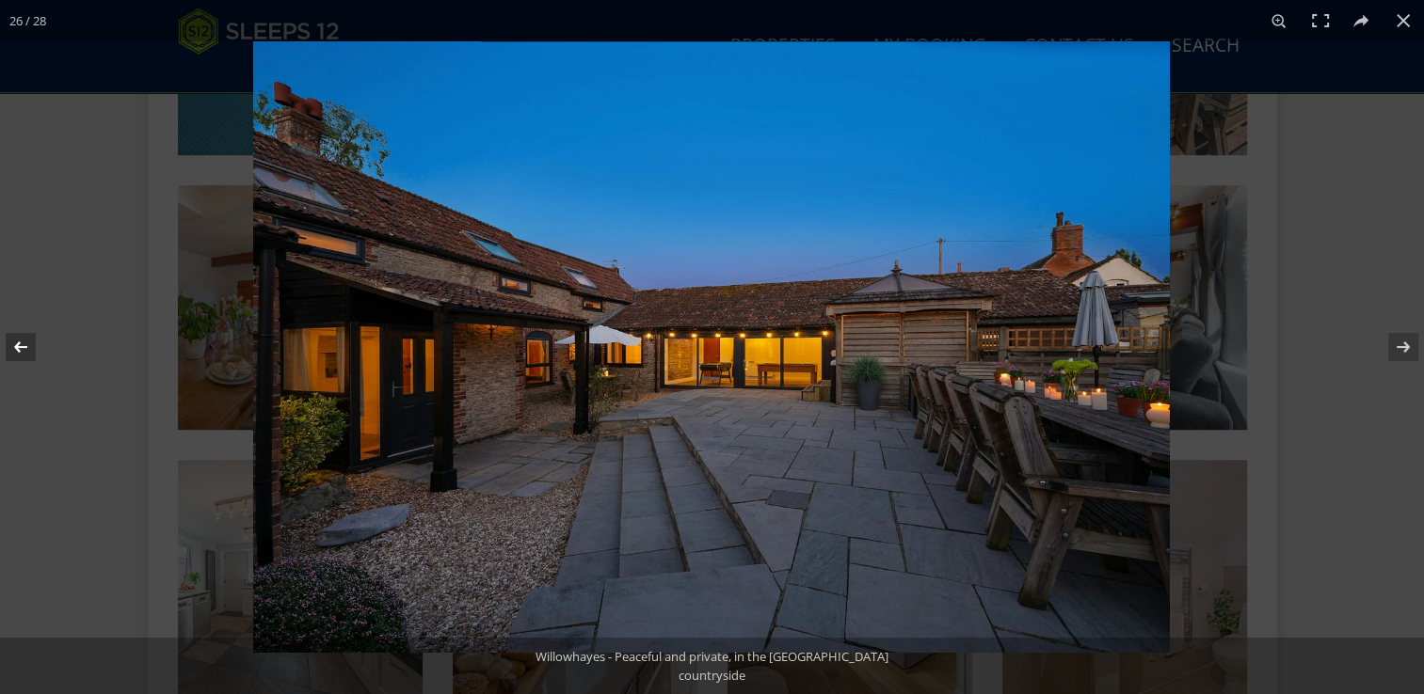
click at [12, 344] on button at bounding box center [33, 347] width 66 height 94
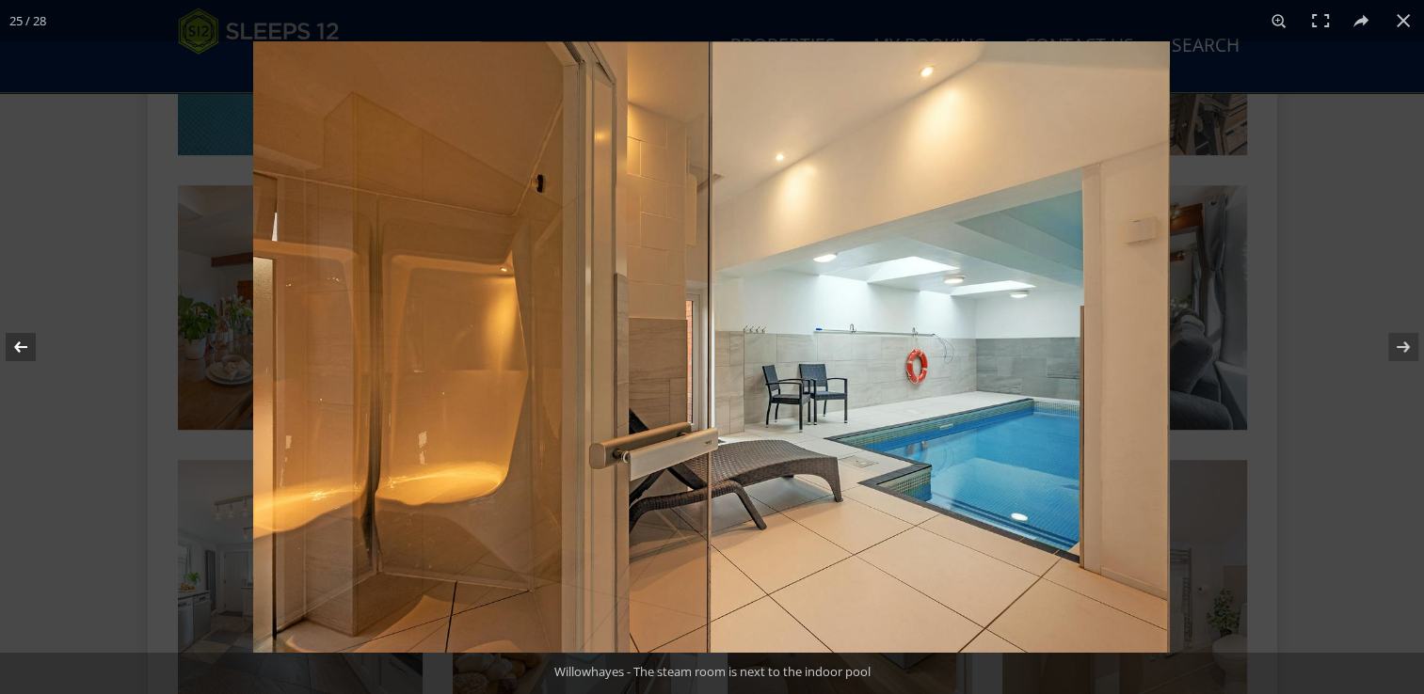
click at [12, 344] on button at bounding box center [33, 347] width 66 height 94
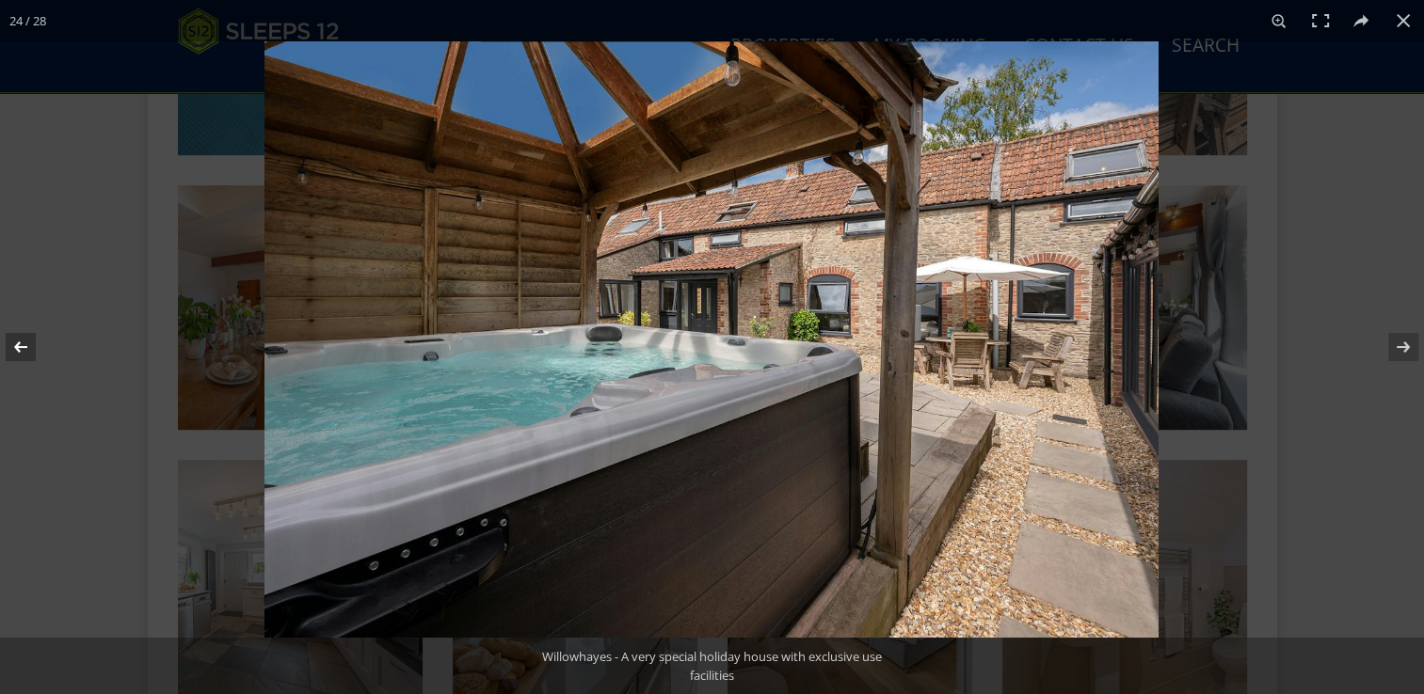
click at [12, 344] on button at bounding box center [33, 347] width 66 height 94
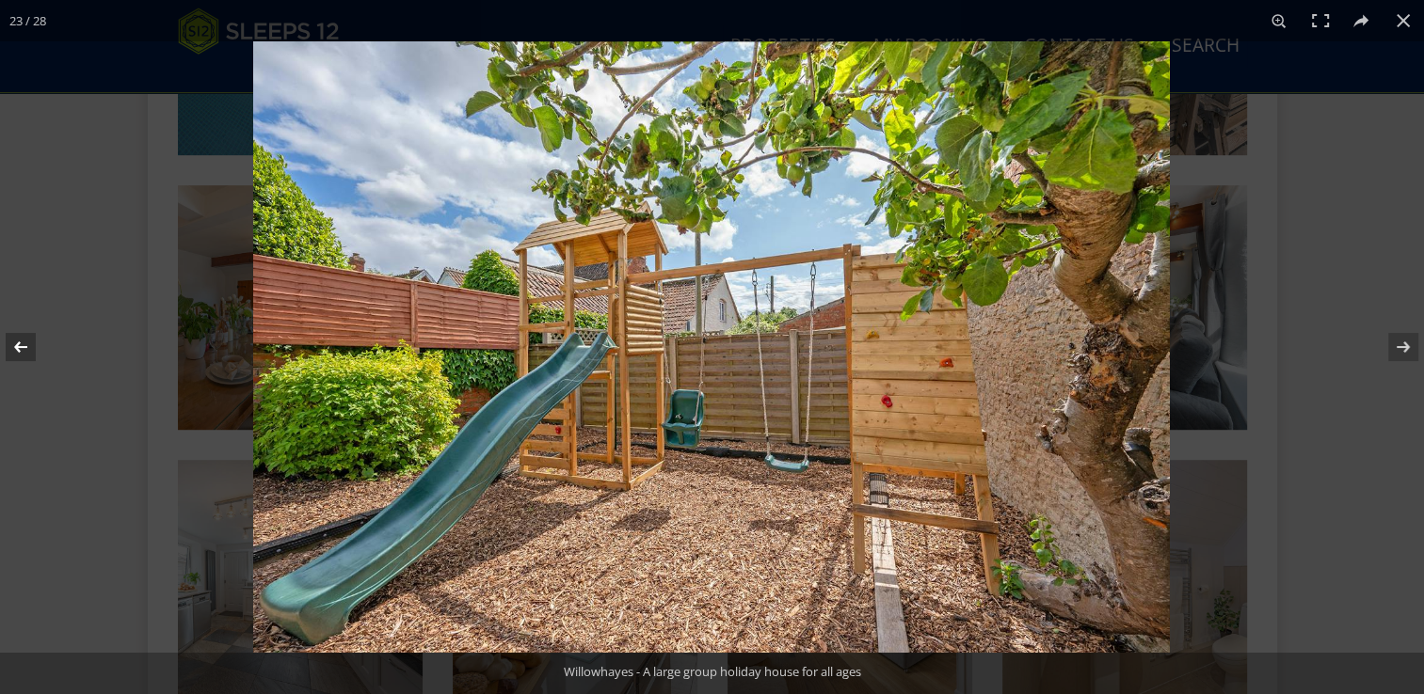
click at [12, 344] on button at bounding box center [33, 347] width 66 height 94
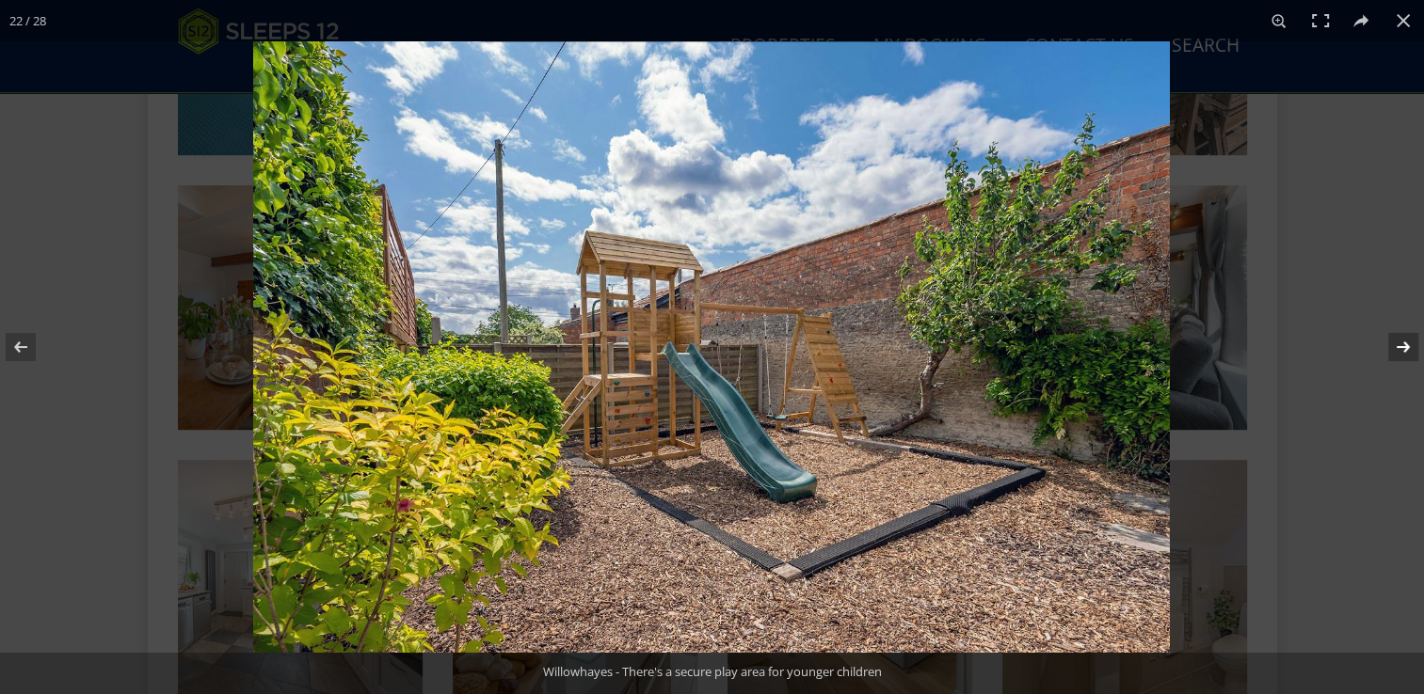
click at [1404, 341] on button at bounding box center [1391, 347] width 66 height 94
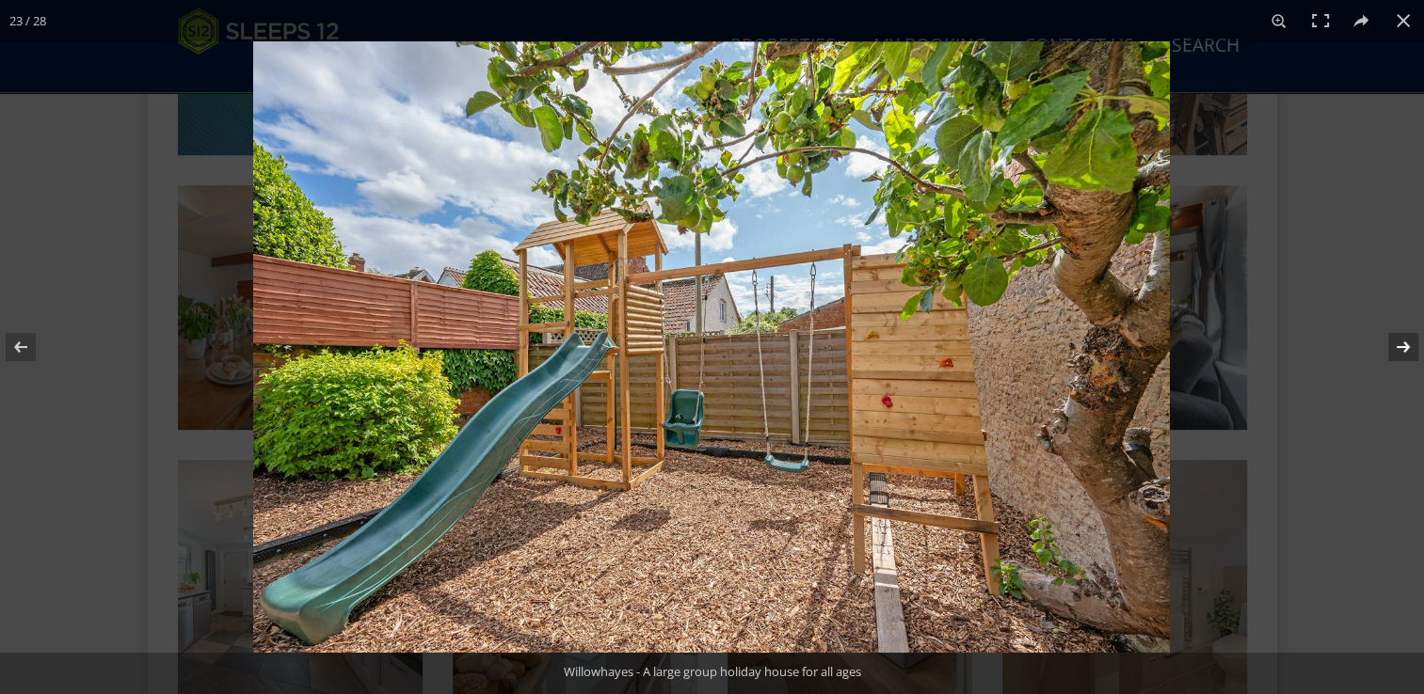
click at [1404, 341] on button at bounding box center [1391, 347] width 66 height 94
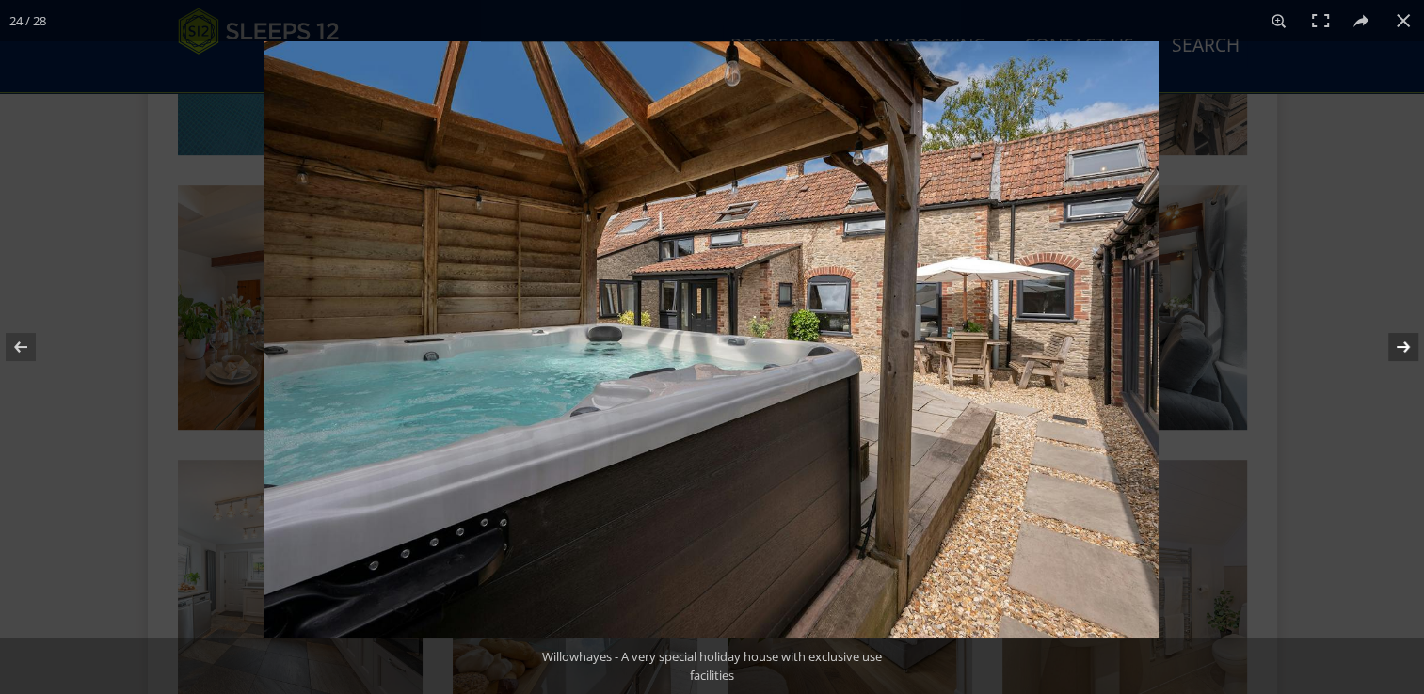
click at [1404, 341] on button at bounding box center [1391, 347] width 66 height 94
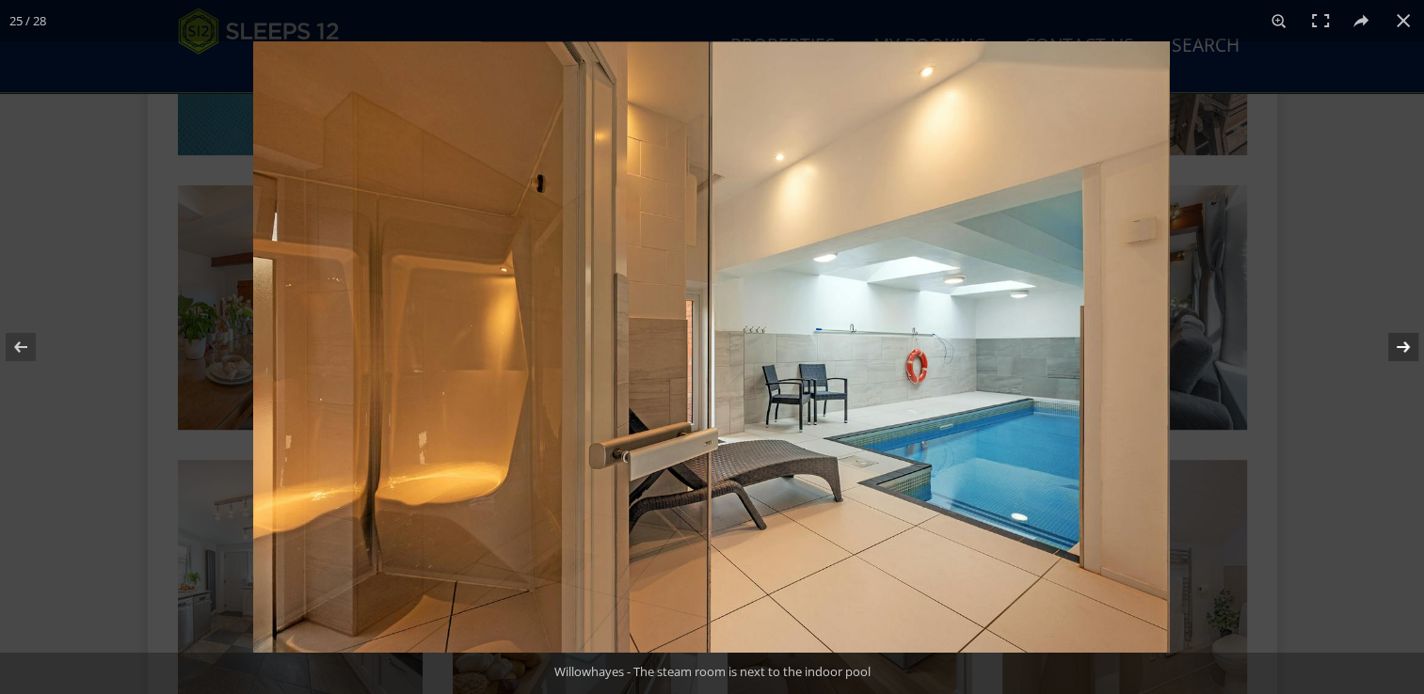
click at [1404, 341] on button at bounding box center [1391, 347] width 66 height 94
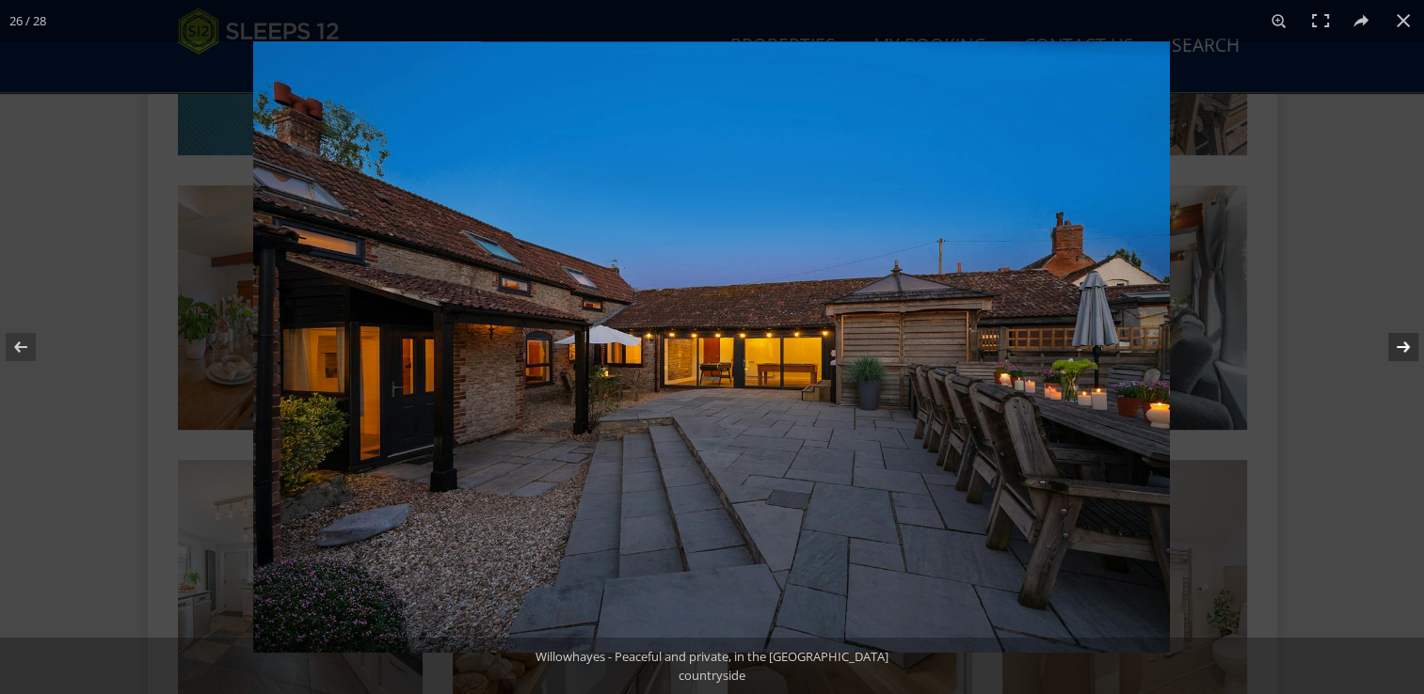
click at [1404, 341] on button at bounding box center [1391, 347] width 66 height 94
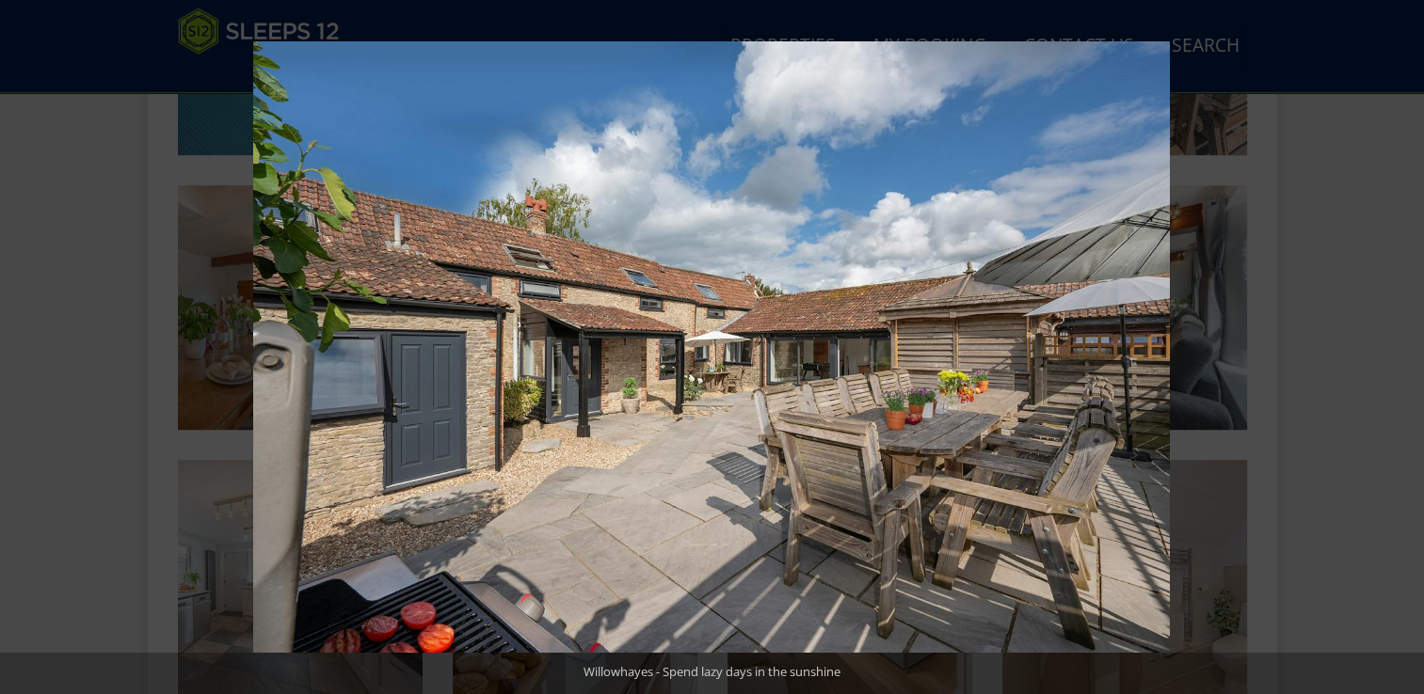
click at [1404, 341] on button at bounding box center [1391, 347] width 66 height 94
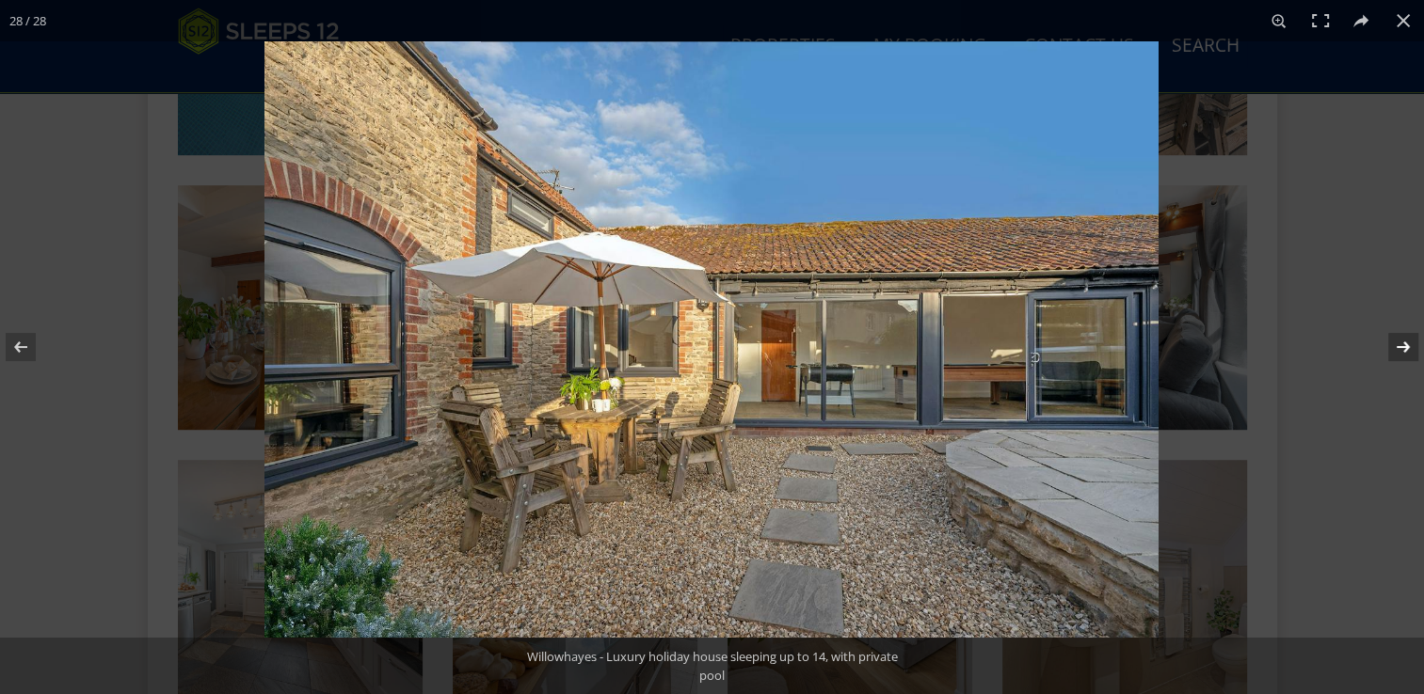
click at [1399, 347] on button at bounding box center [1391, 347] width 66 height 94
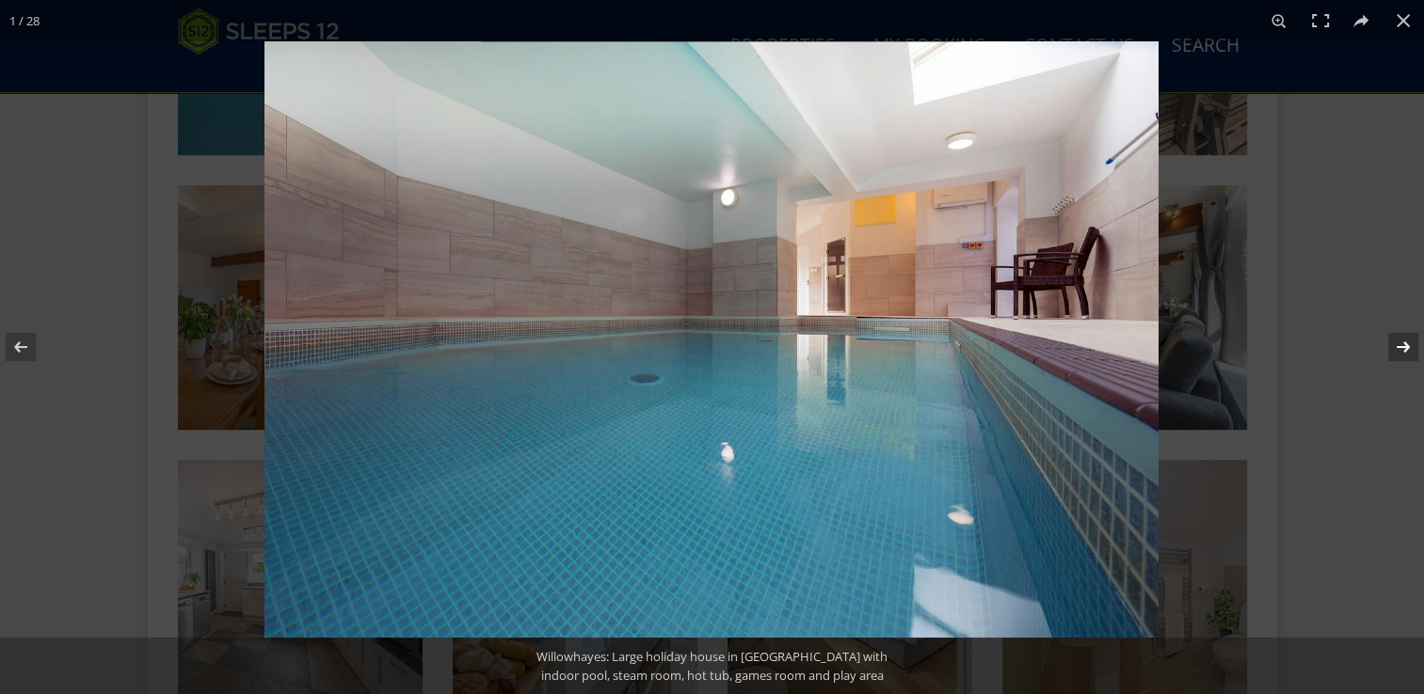
click at [1399, 347] on button at bounding box center [1391, 347] width 66 height 94
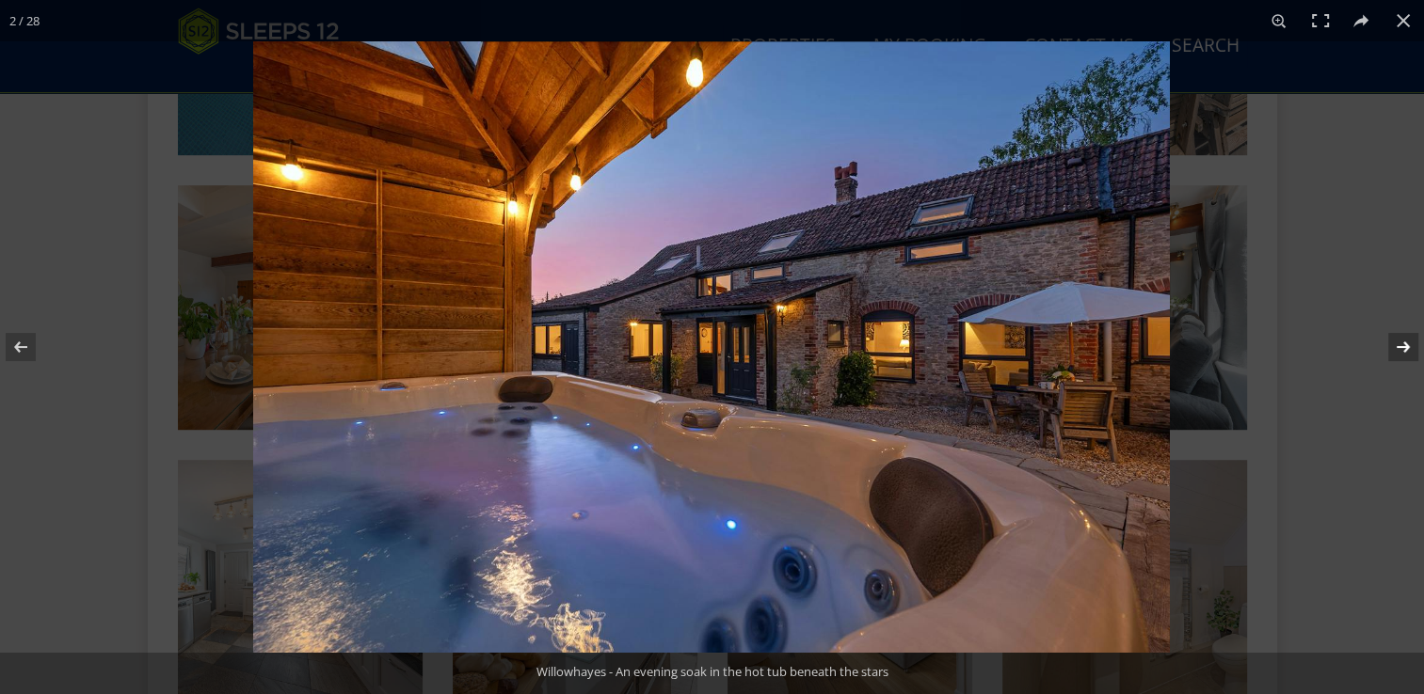
click at [1399, 347] on button at bounding box center [1391, 347] width 66 height 94
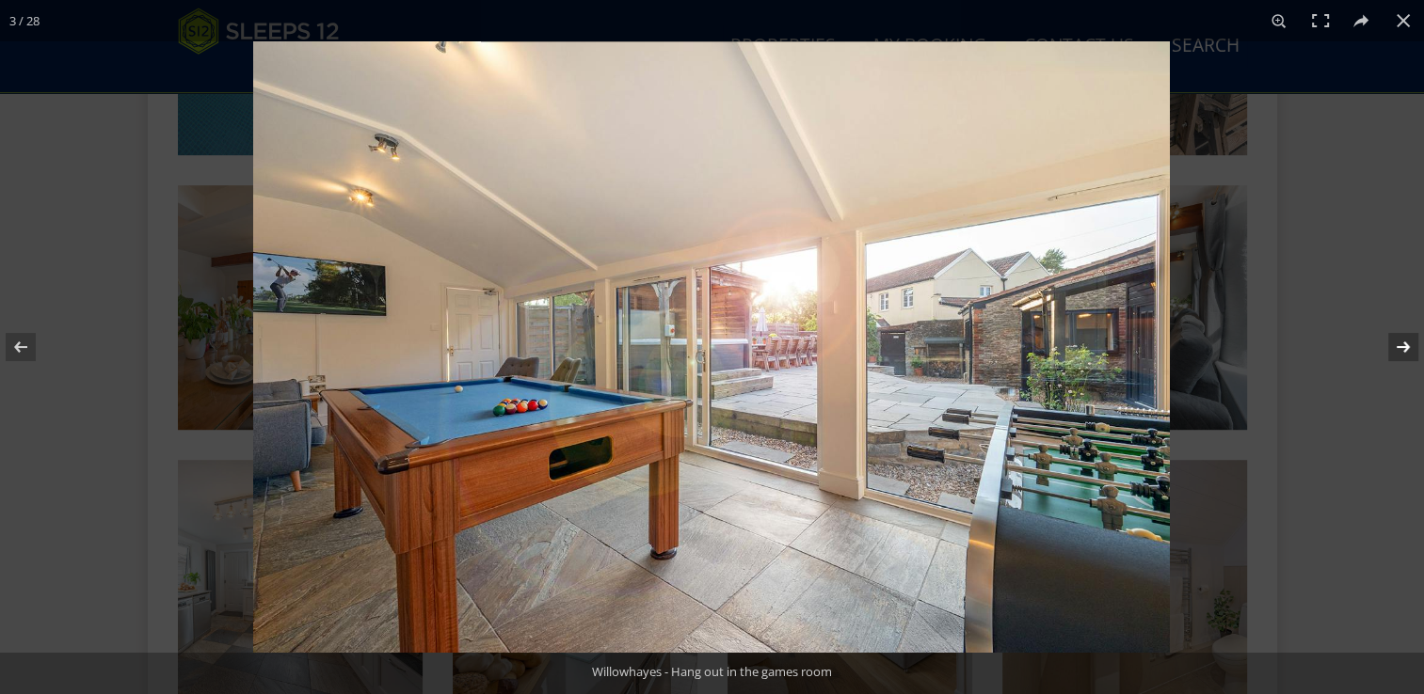
click at [1399, 346] on button at bounding box center [1391, 347] width 66 height 94
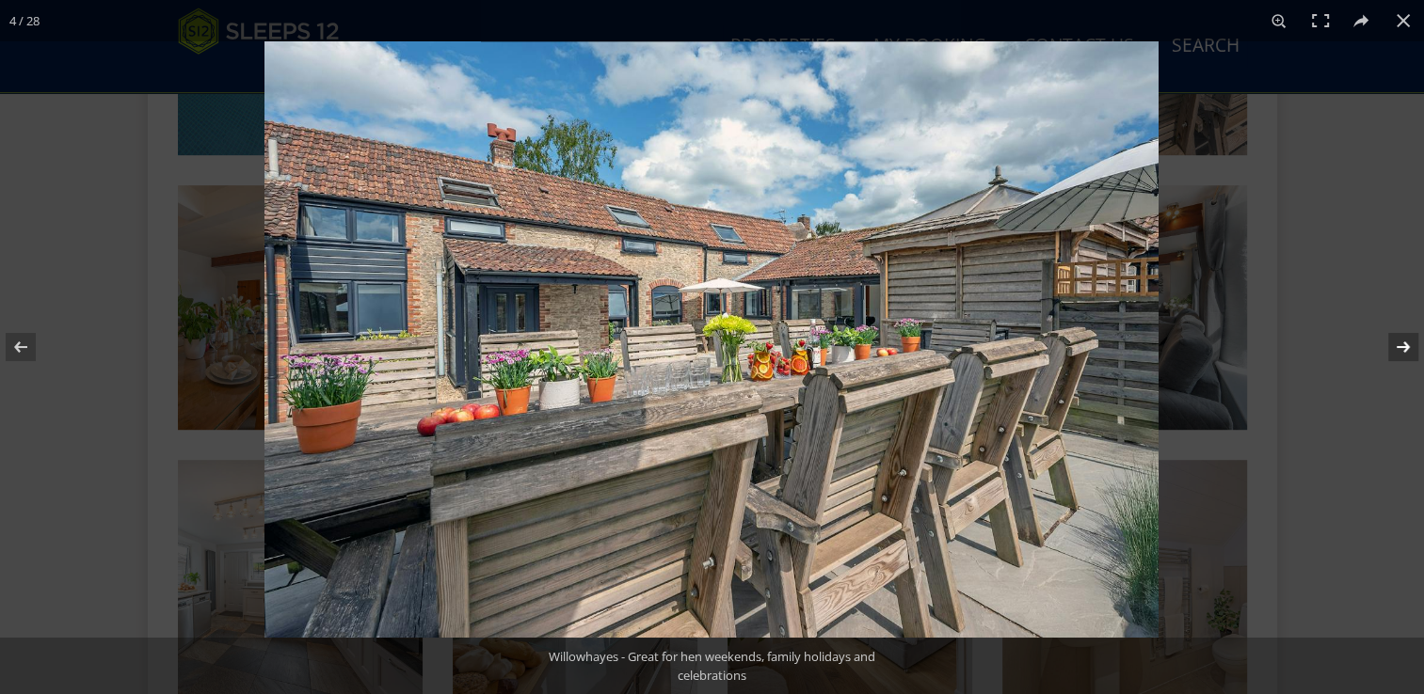
click at [1399, 346] on button at bounding box center [1391, 347] width 66 height 94
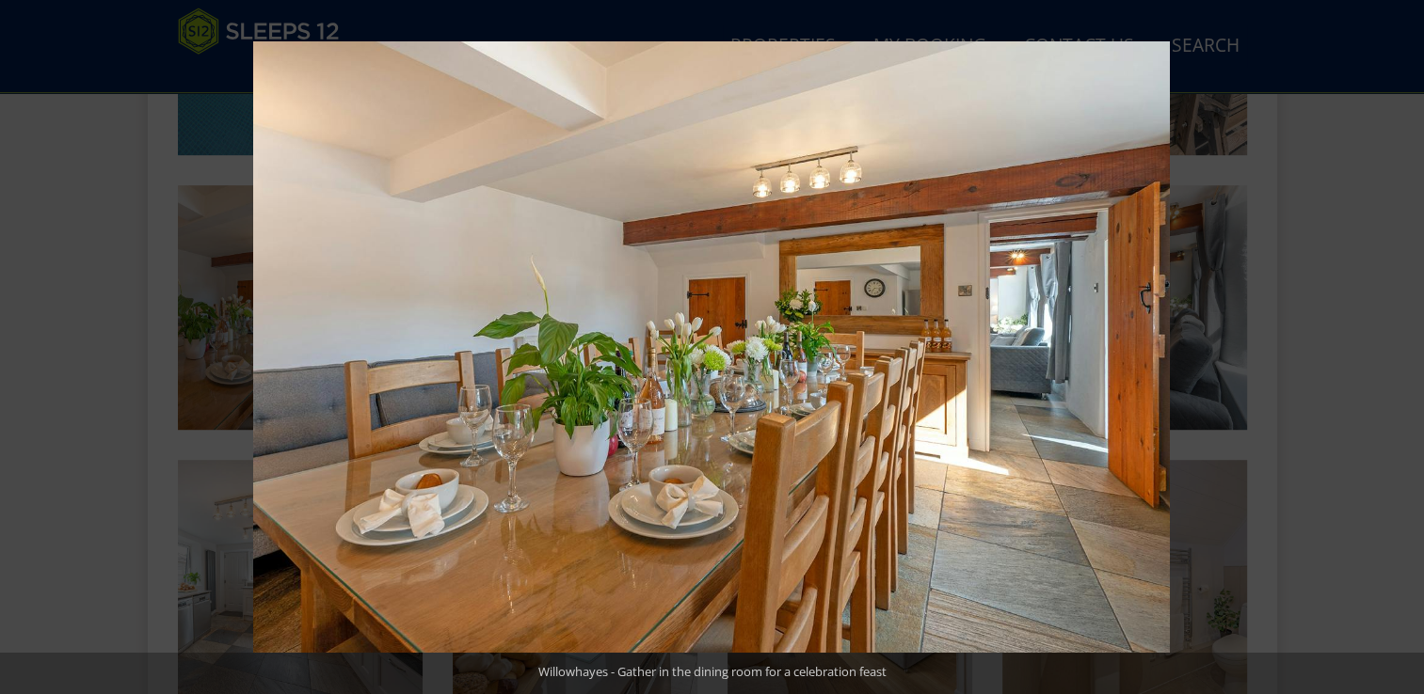
click at [1399, 346] on button at bounding box center [1391, 347] width 66 height 94
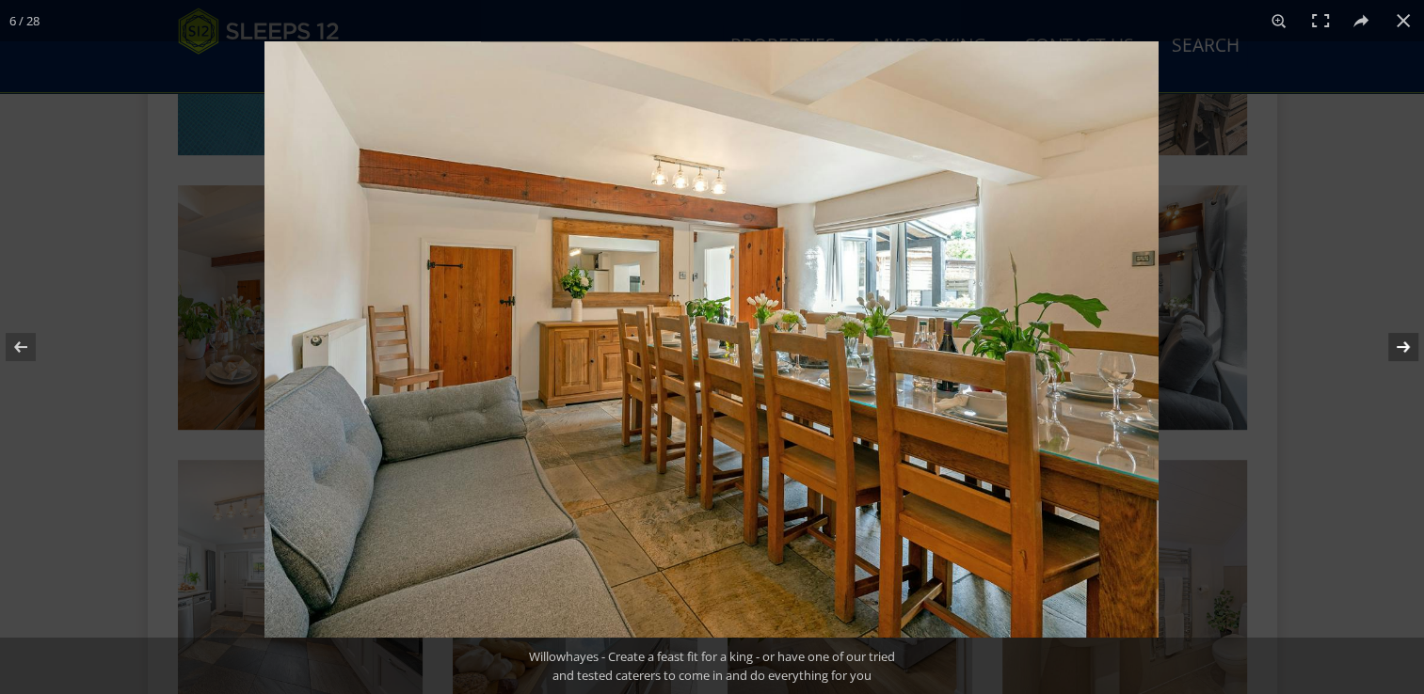
click at [1393, 348] on button at bounding box center [1391, 347] width 66 height 94
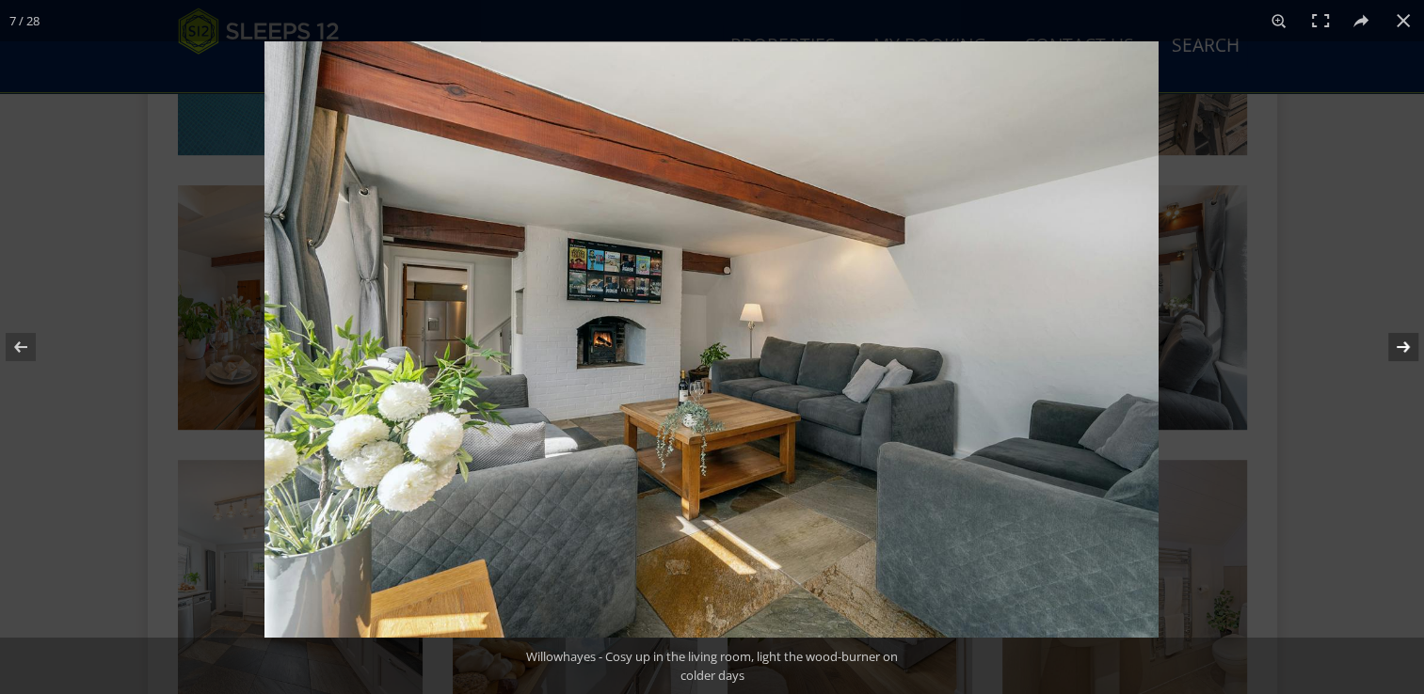
click at [1396, 348] on button at bounding box center [1391, 347] width 66 height 94
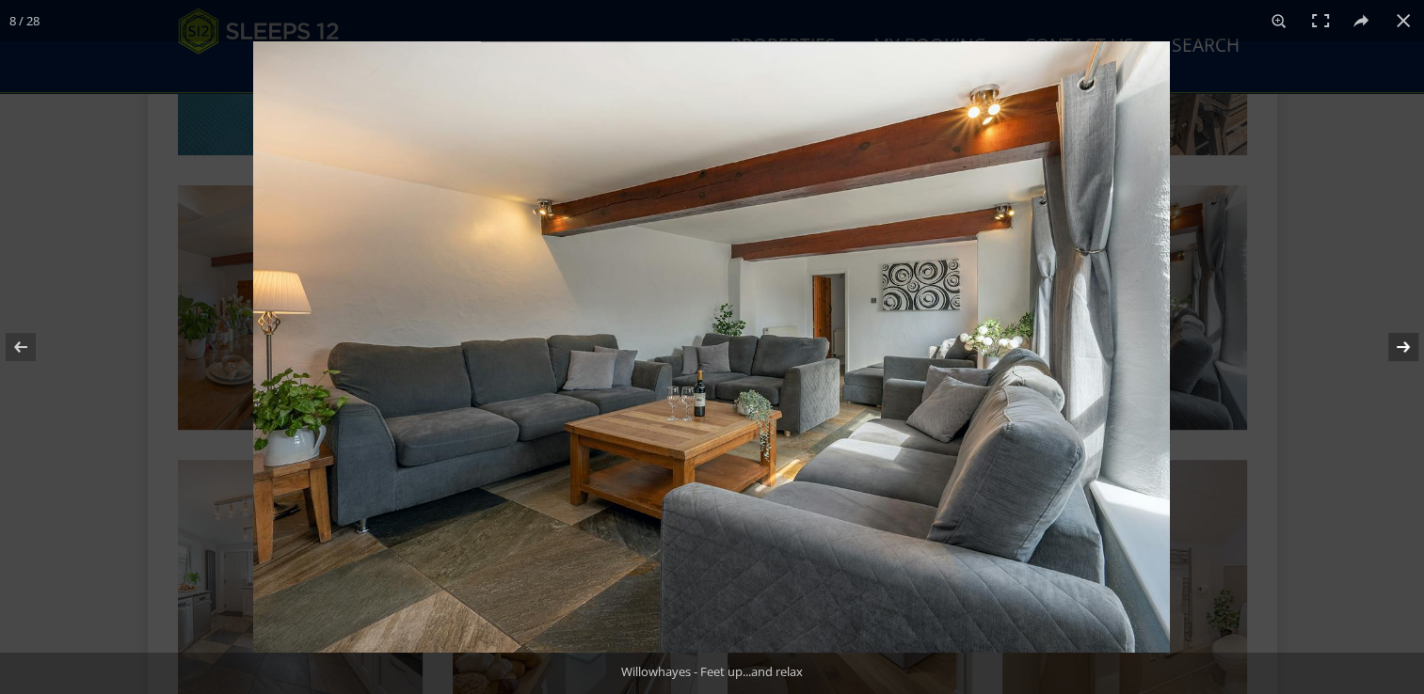
click at [1396, 348] on button at bounding box center [1391, 347] width 66 height 94
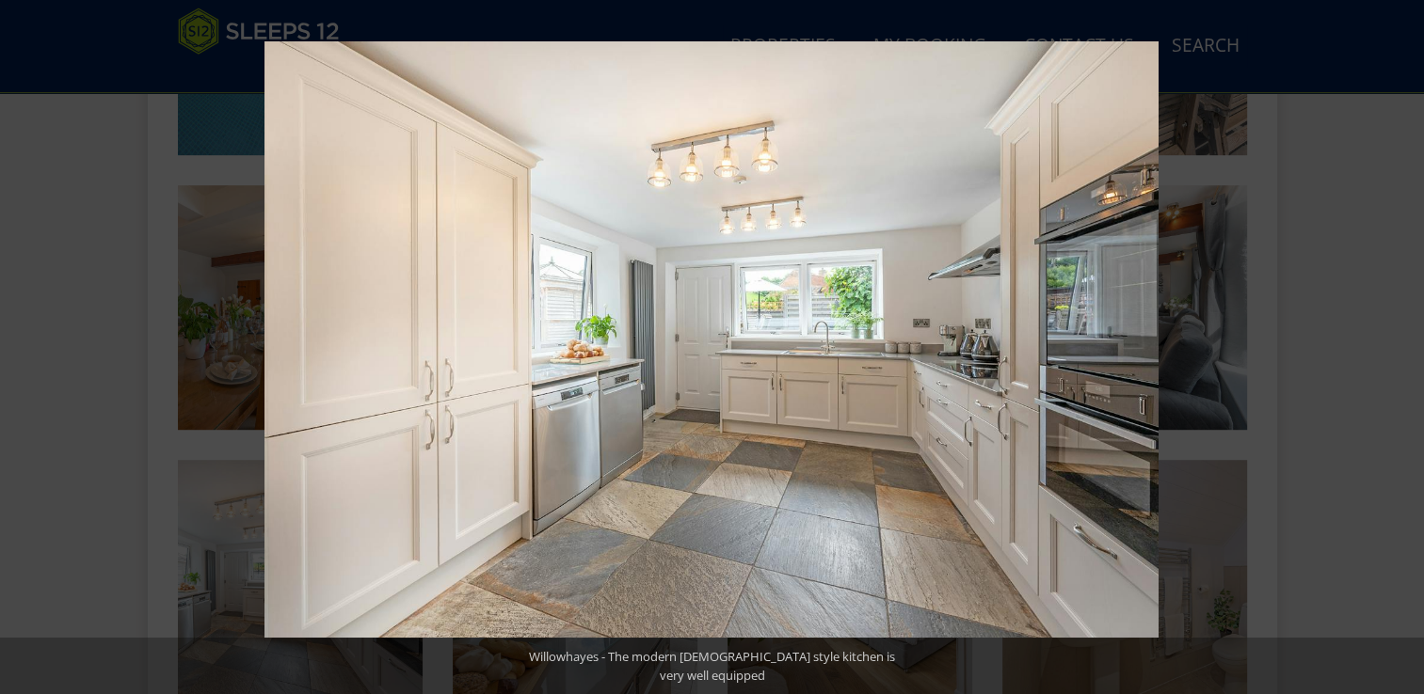
click at [1396, 348] on button at bounding box center [1391, 347] width 66 height 94
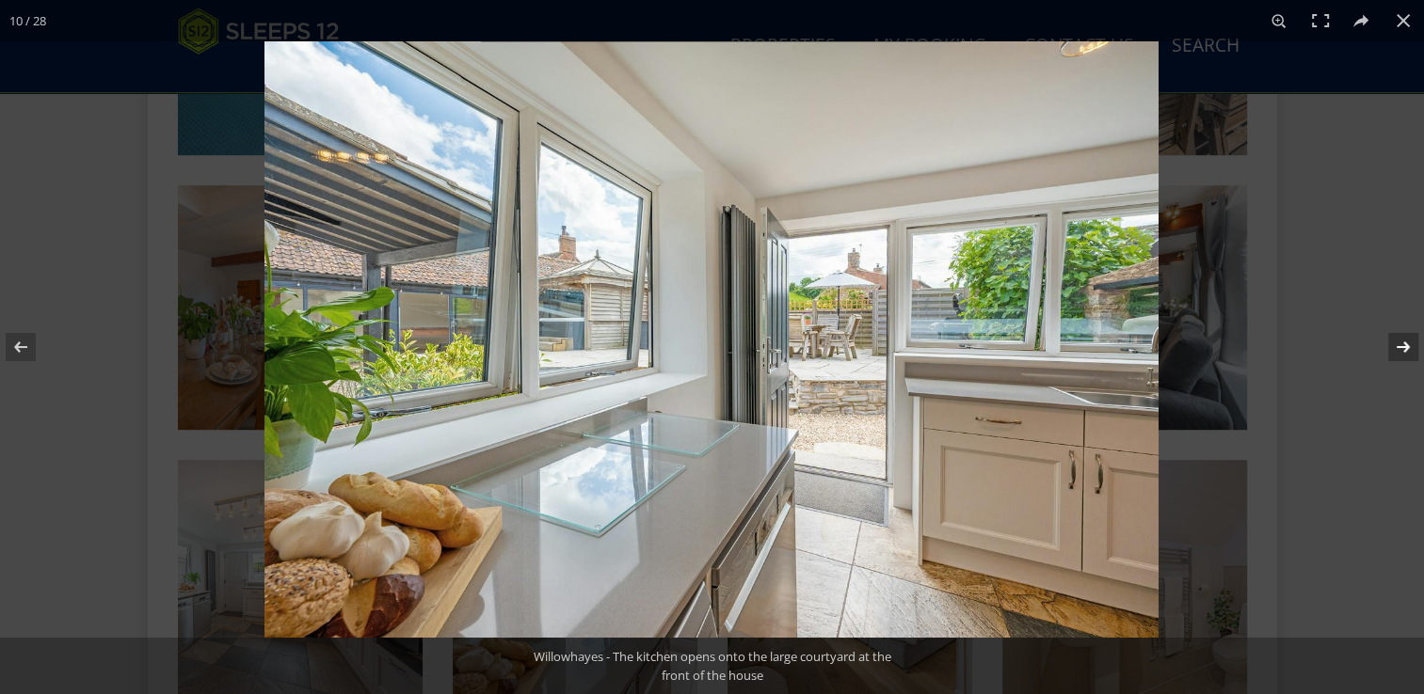
click at [1396, 348] on button at bounding box center [1391, 347] width 66 height 94
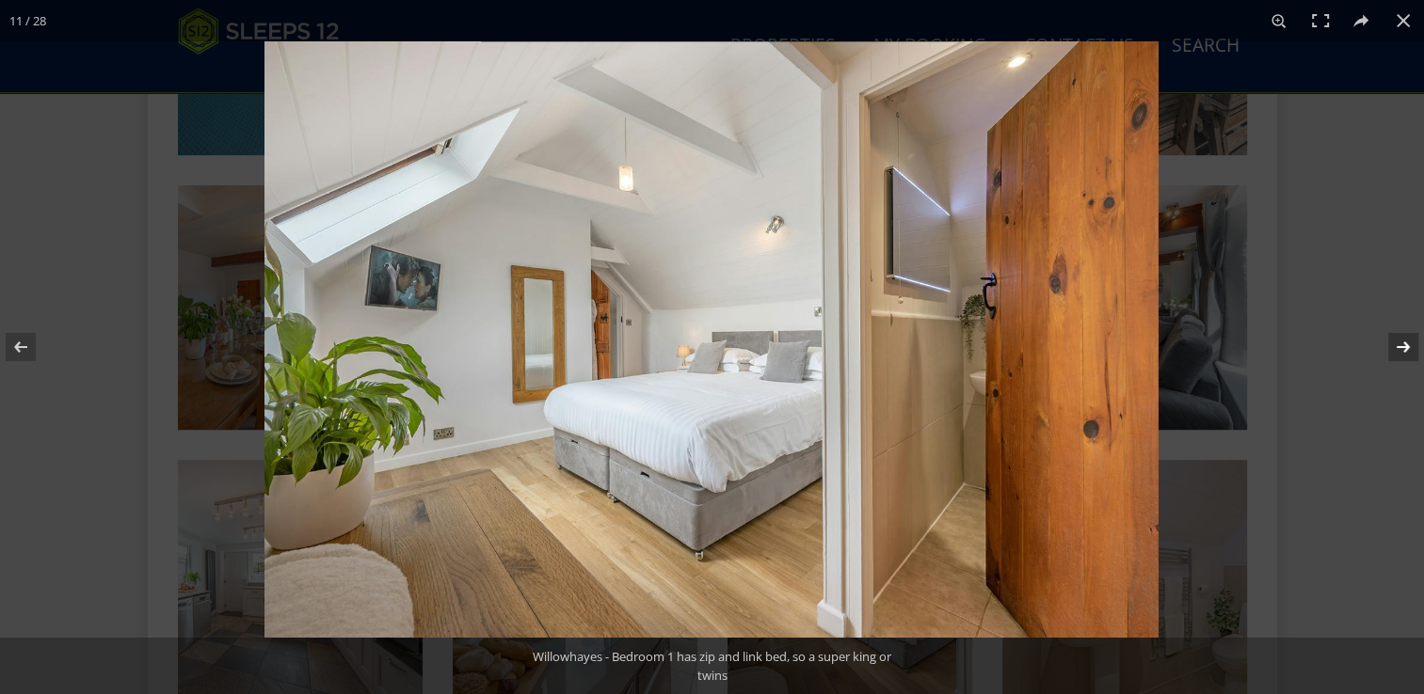
click at [1396, 348] on button at bounding box center [1391, 347] width 66 height 94
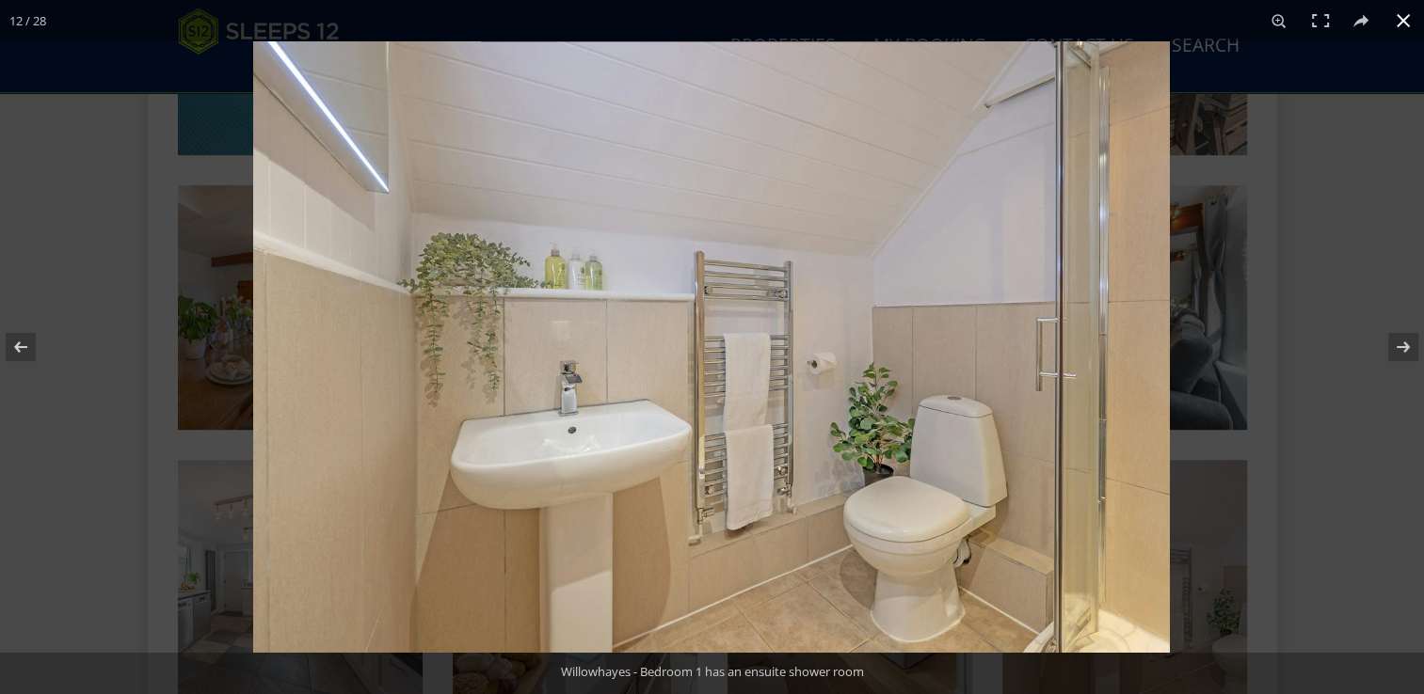
click at [1400, 17] on button at bounding box center [1402, 20] width 41 height 41
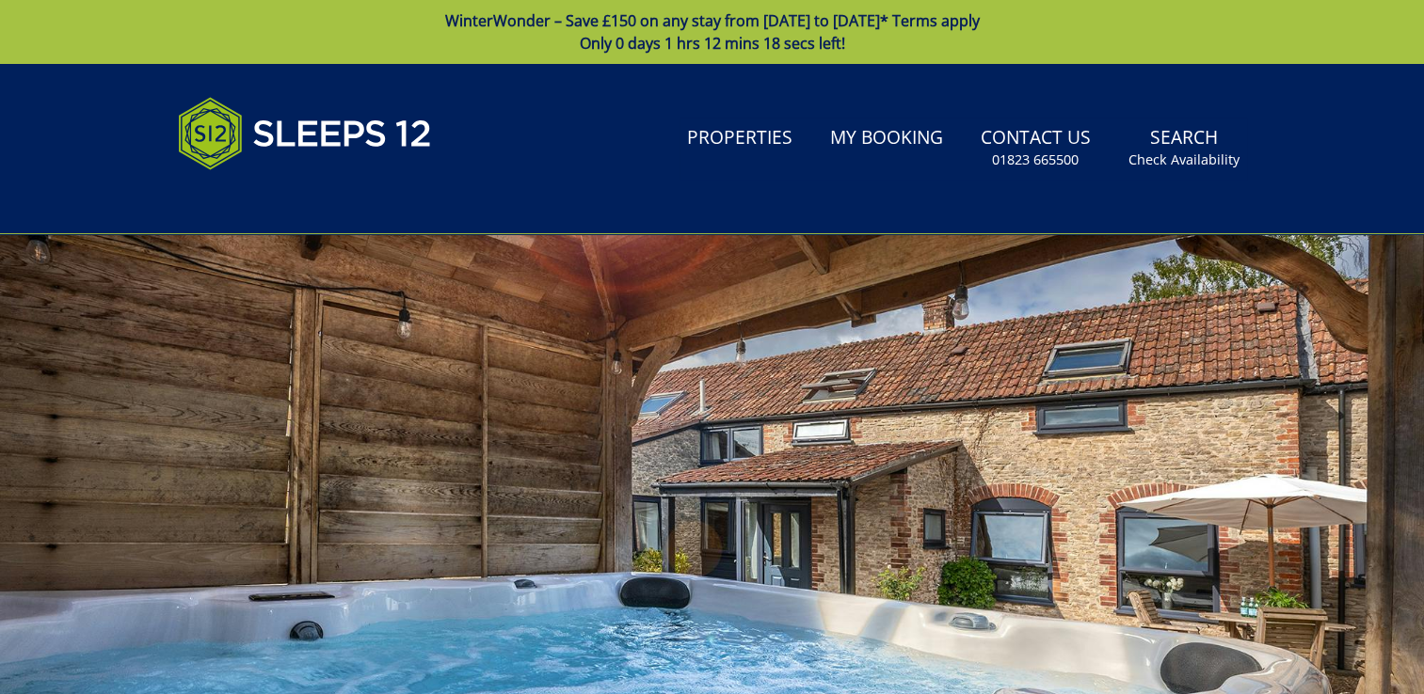
scroll to position [565, 0]
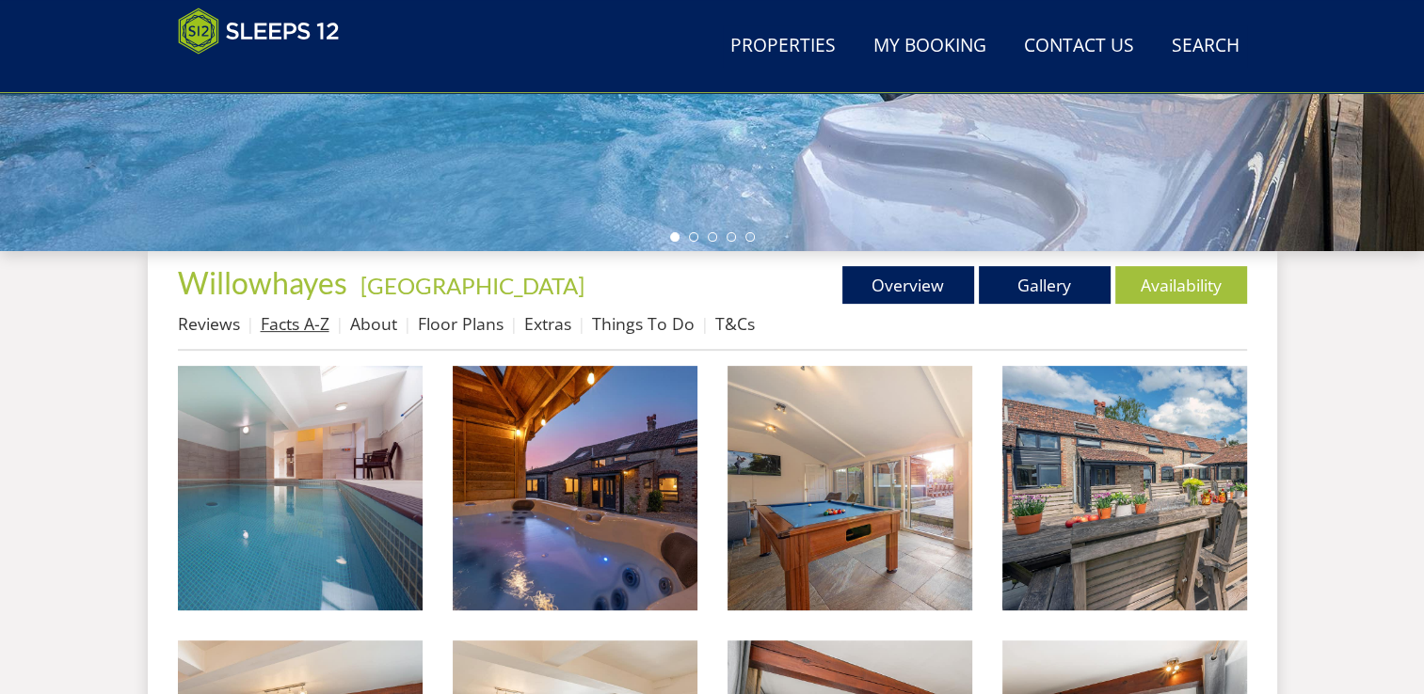
click at [294, 317] on link "Facts A-Z" at bounding box center [295, 323] width 69 height 23
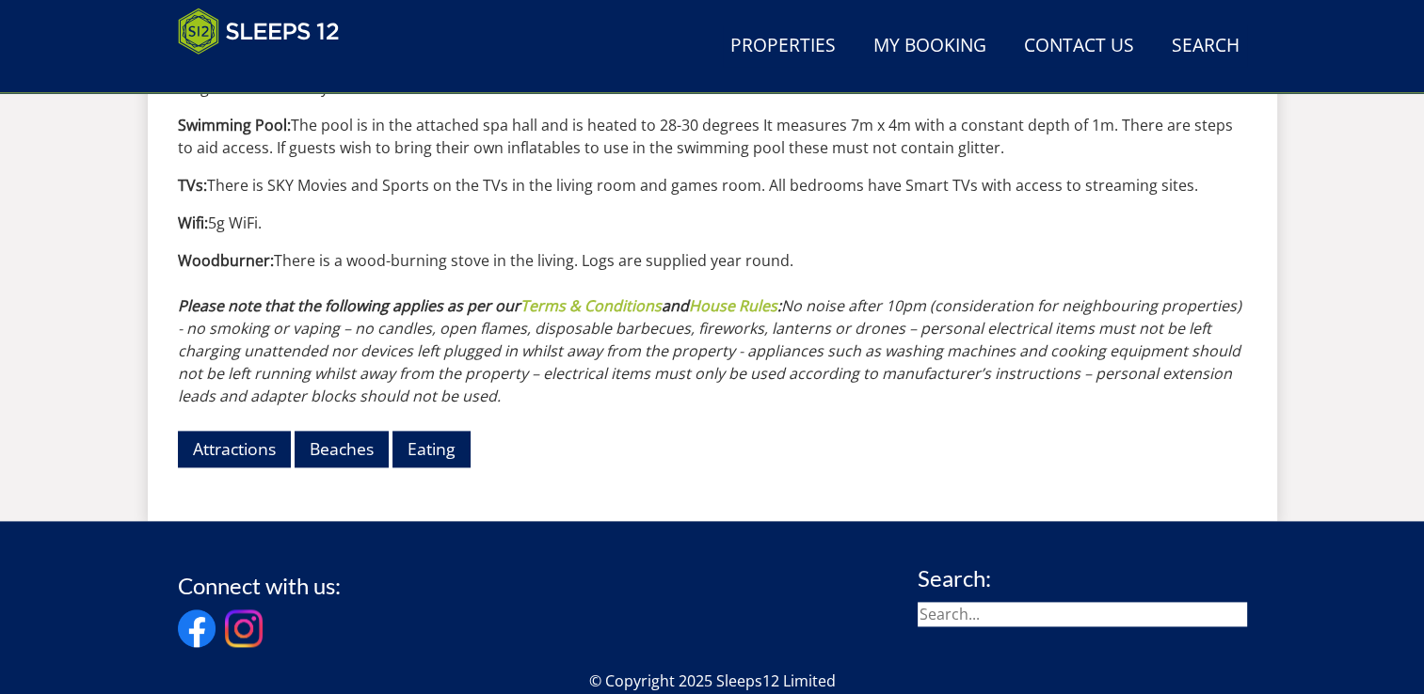
scroll to position [2447, 0]
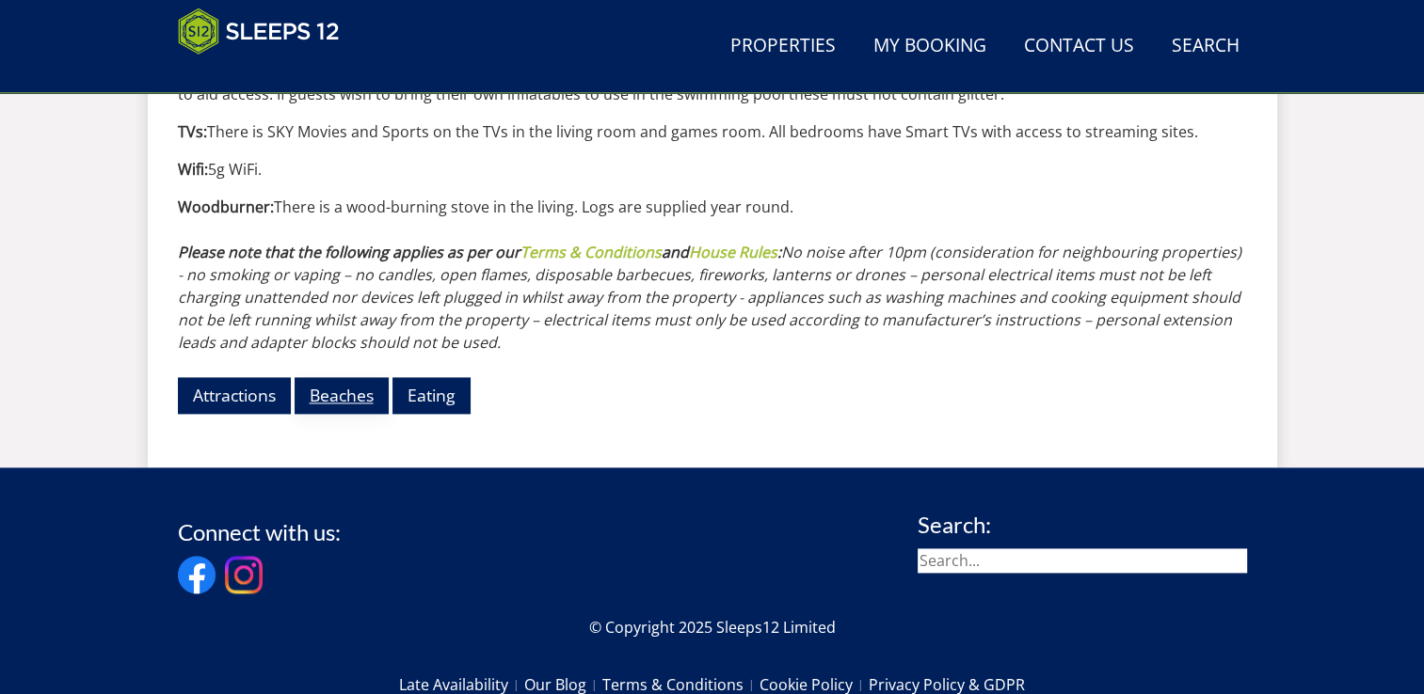
click at [327, 377] on link "Beaches" at bounding box center [342, 395] width 94 height 37
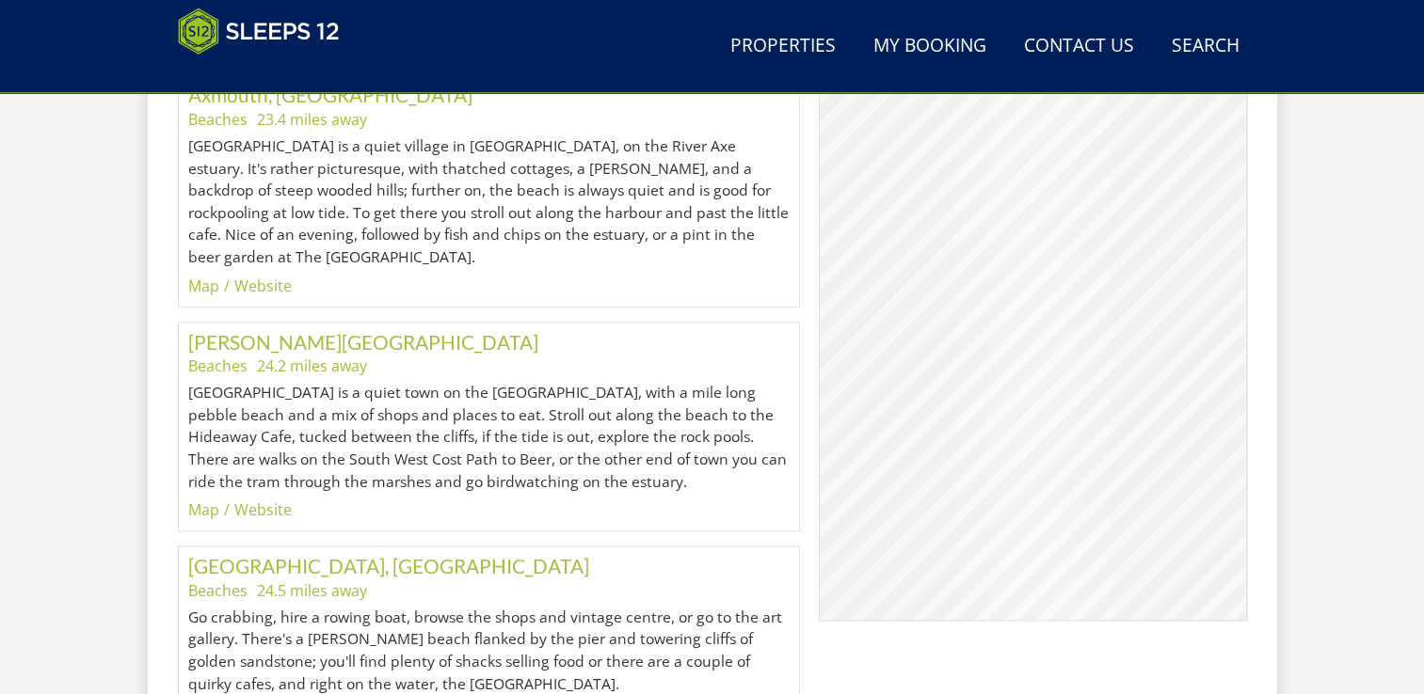
scroll to position [1874, 0]
